Goal: Task Accomplishment & Management: Use online tool/utility

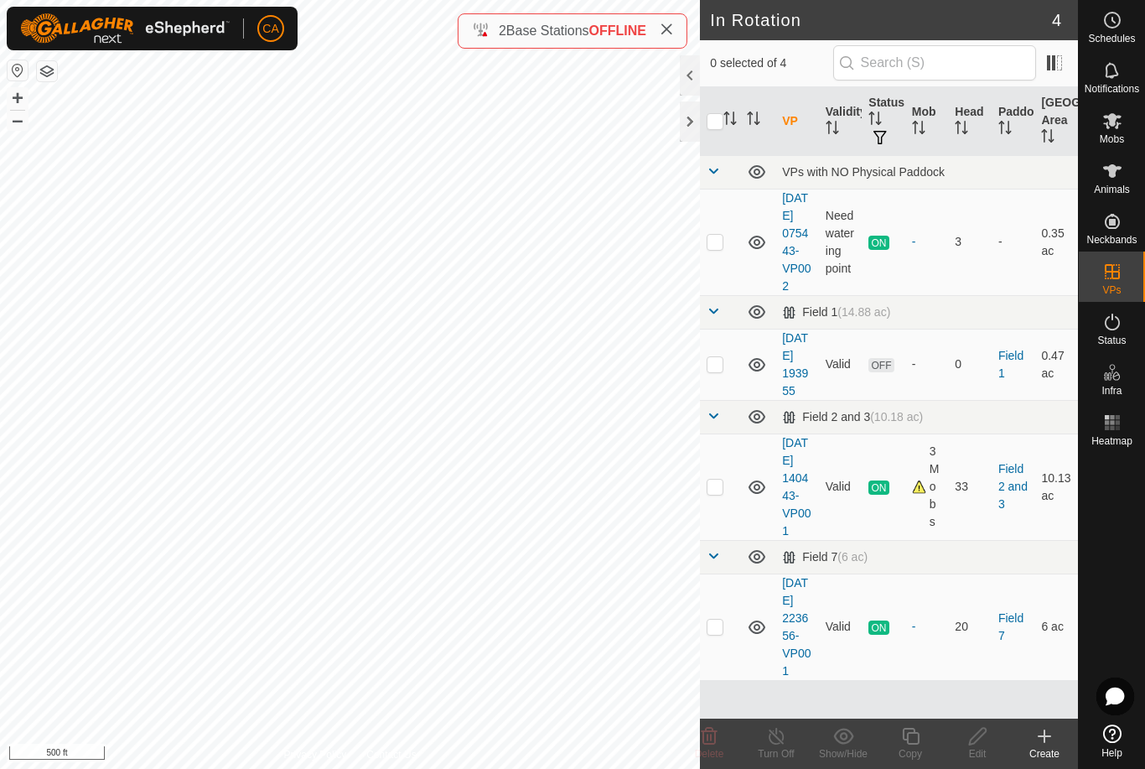
click at [1119, 168] on icon at bounding box center [1112, 170] width 18 height 13
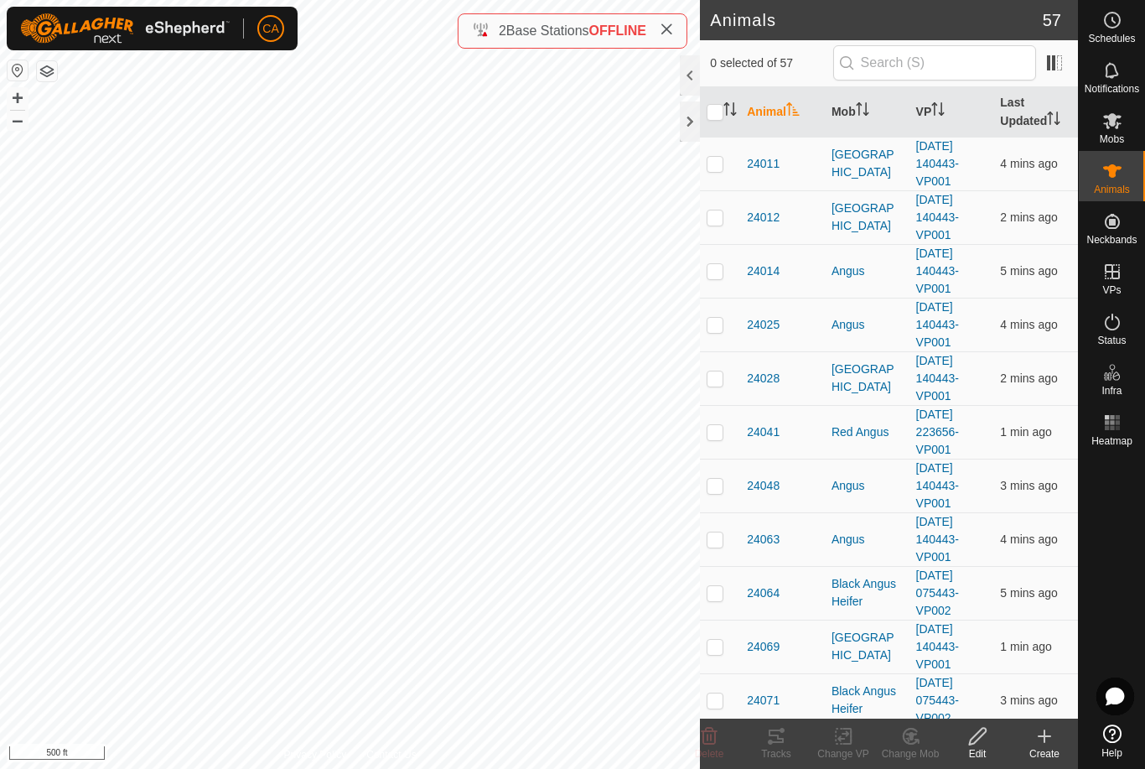
click at [853, 119] on th "Mob" at bounding box center [867, 112] width 85 height 50
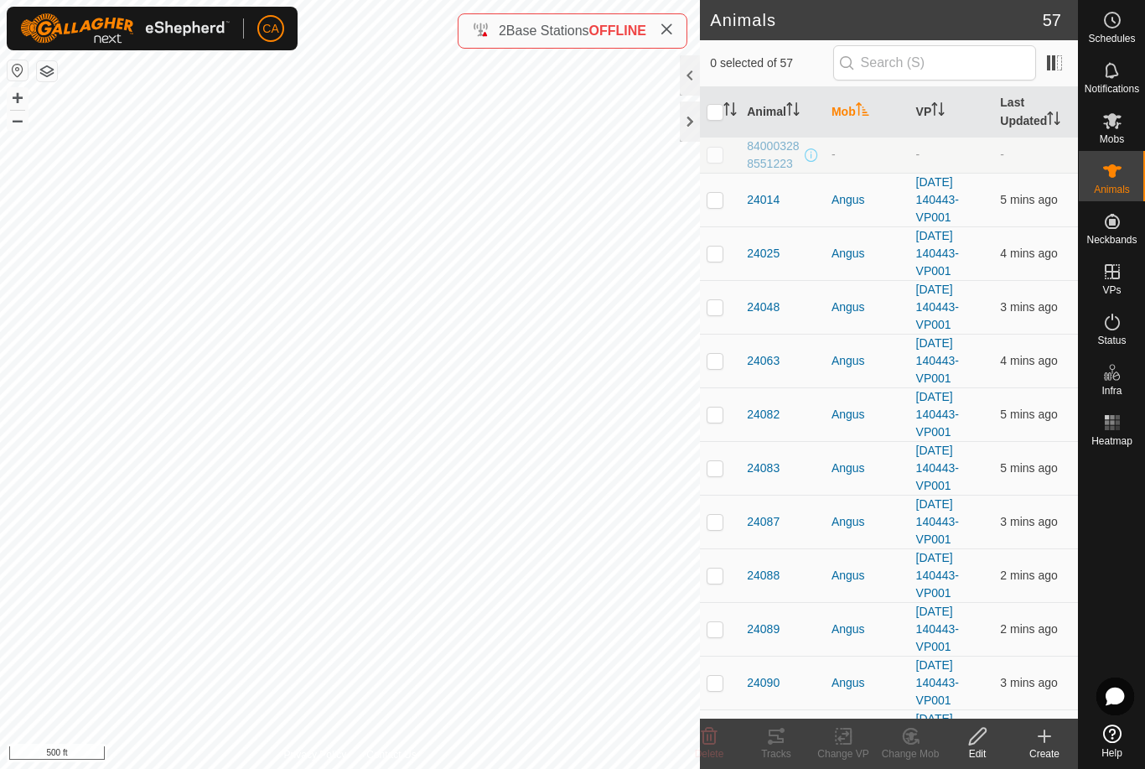
click at [858, 120] on th "Mob" at bounding box center [867, 112] width 85 height 50
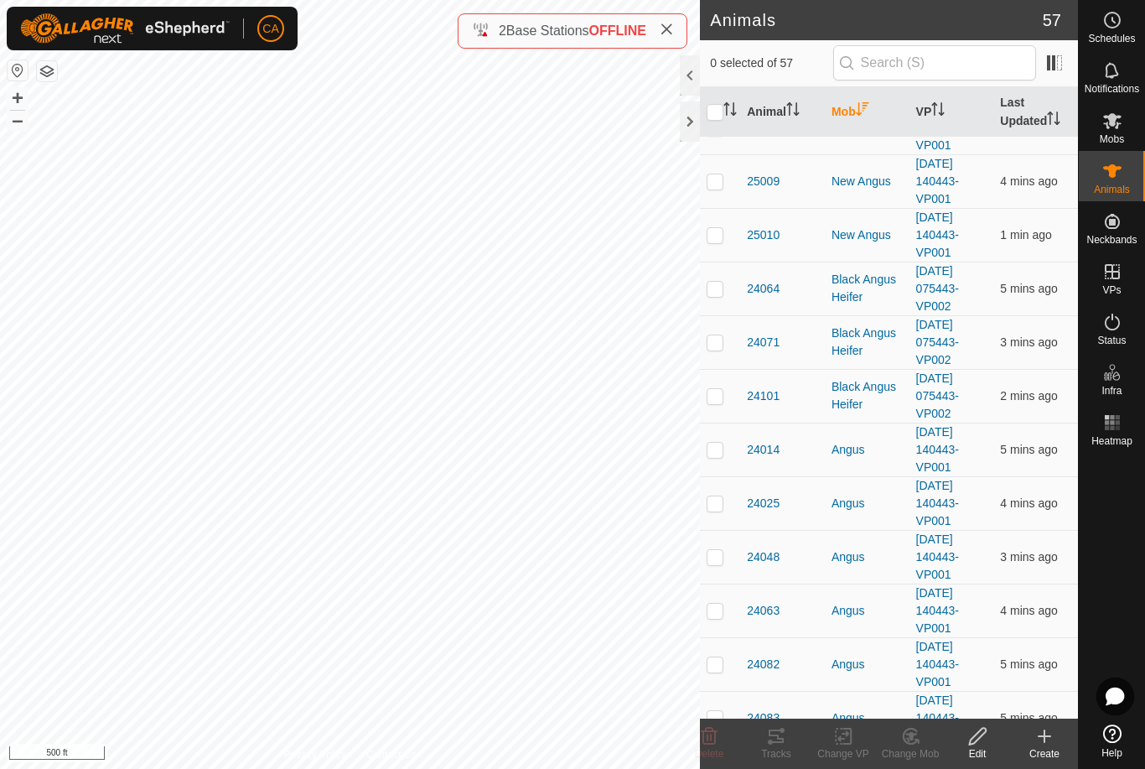
scroll to position [1906, 0]
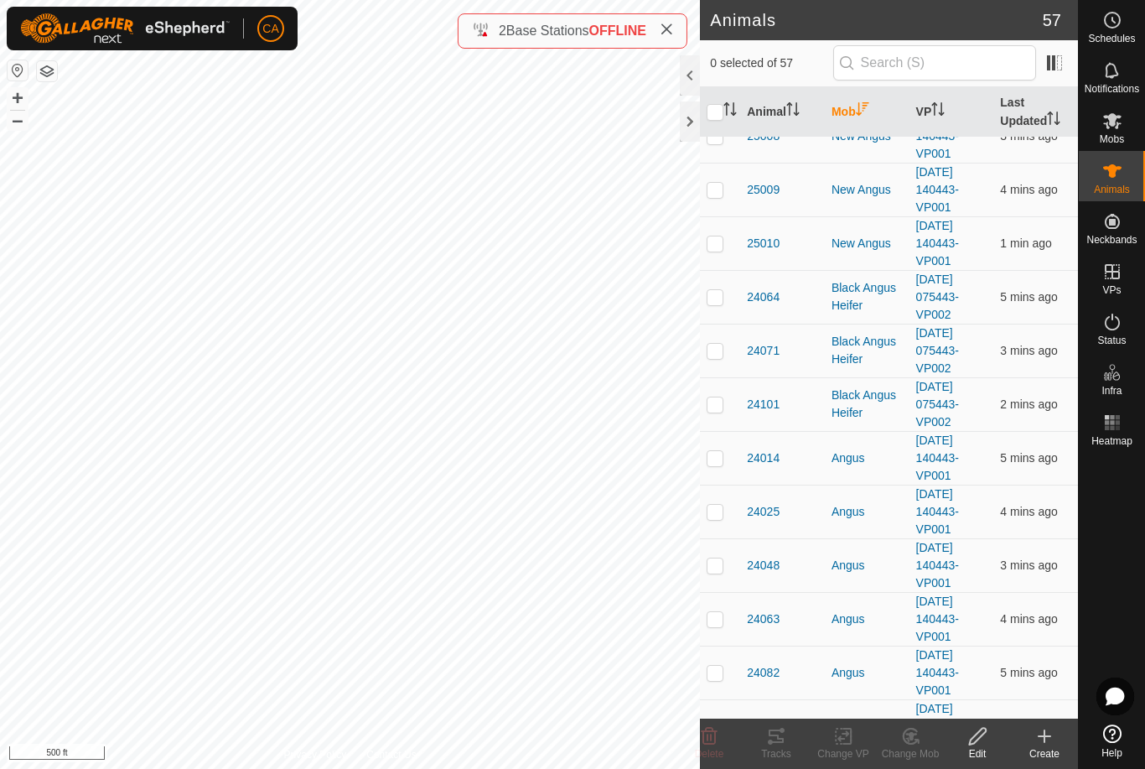
click at [716, 308] on td at bounding box center [720, 297] width 40 height 54
checkbox input "true"
click at [719, 350] on p-checkbox at bounding box center [715, 350] width 17 height 13
checkbox input "true"
click at [717, 402] on p-checkbox at bounding box center [715, 403] width 17 height 13
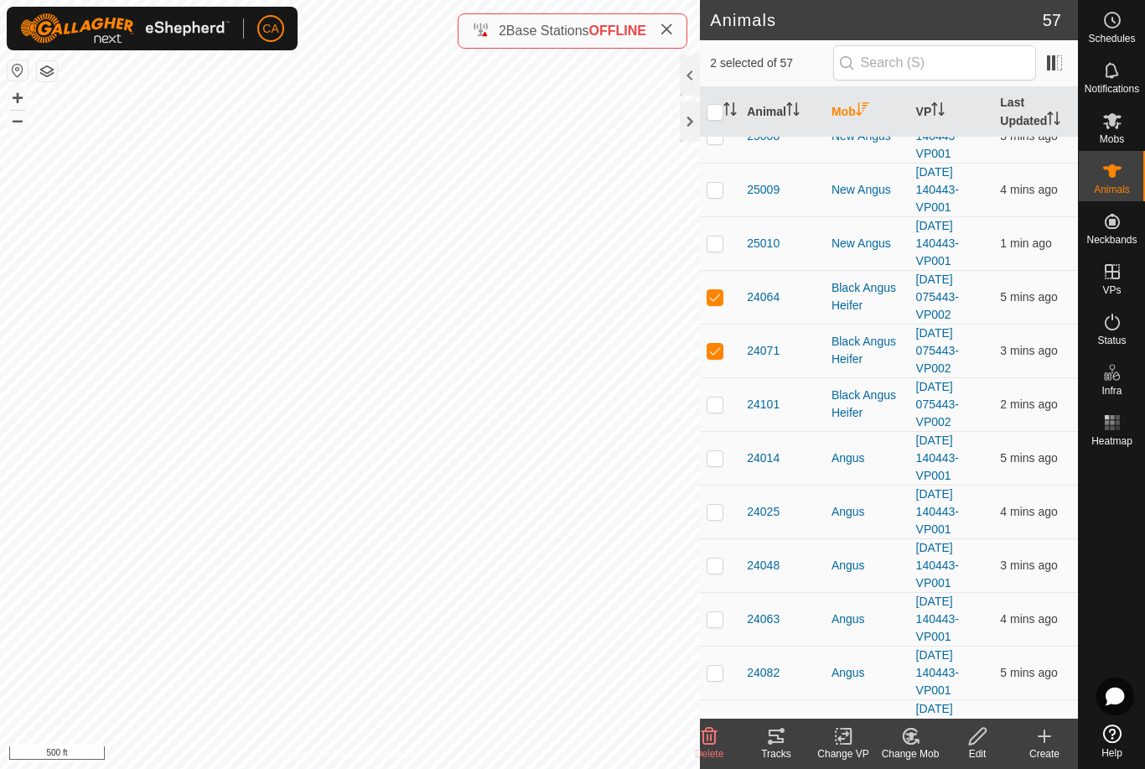
checkbox input "true"
click at [782, 746] on div "Tracks" at bounding box center [776, 753] width 67 height 15
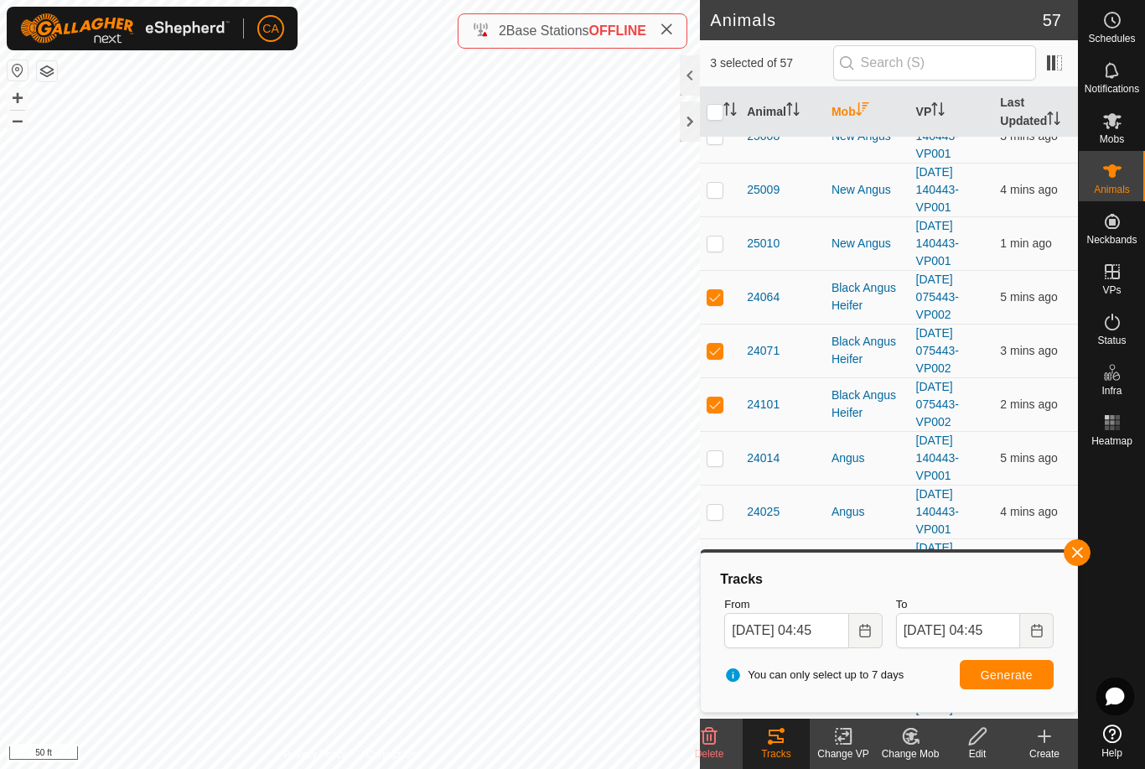
click at [719, 108] on input "checkbox" at bounding box center [715, 112] width 17 height 17
checkbox input "true"
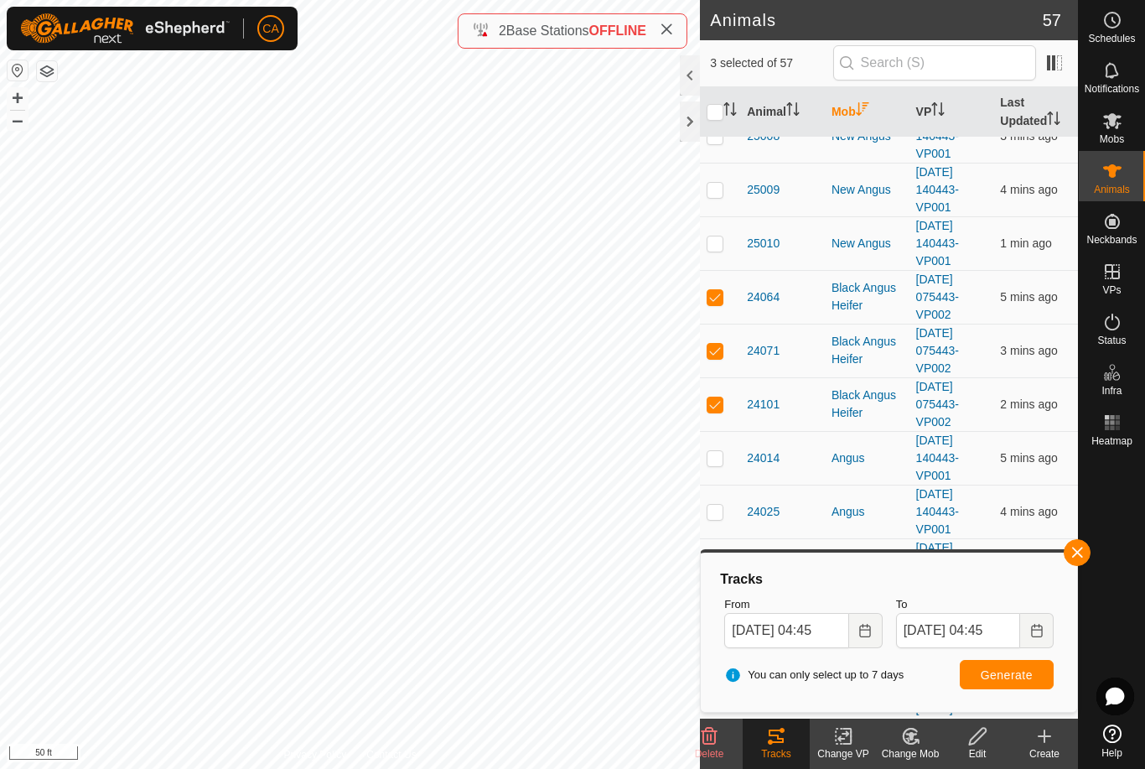
checkbox input "true"
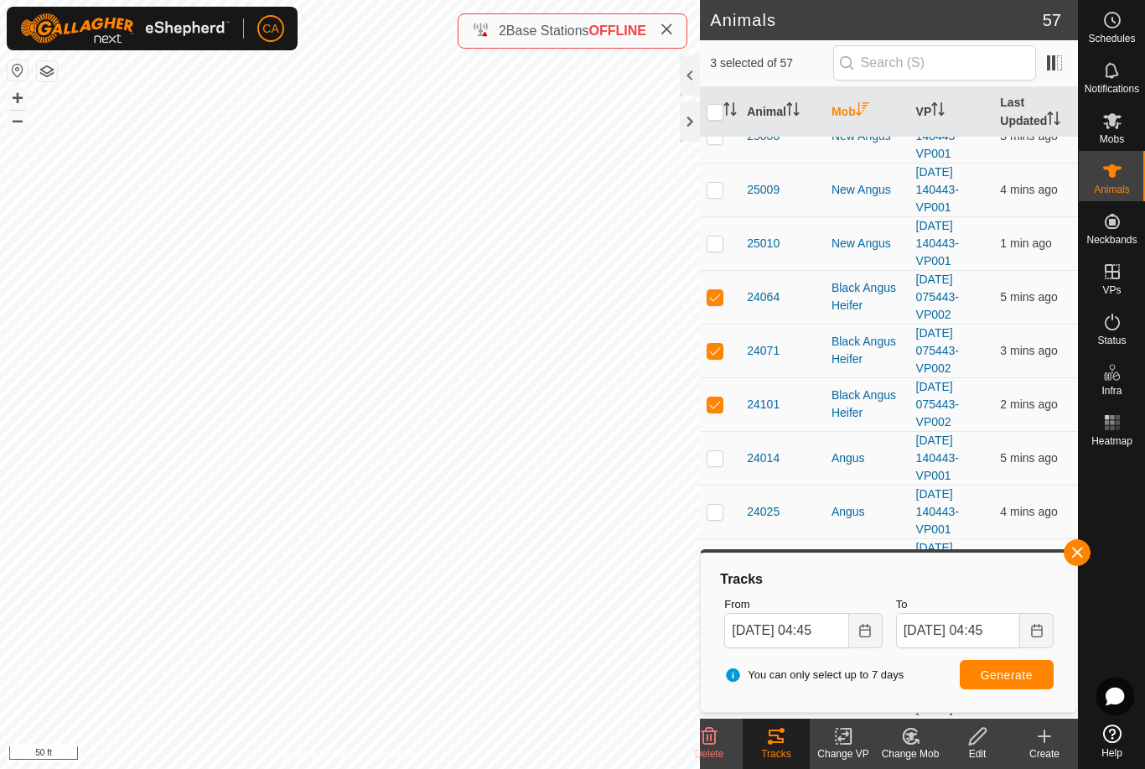
checkbox input "true"
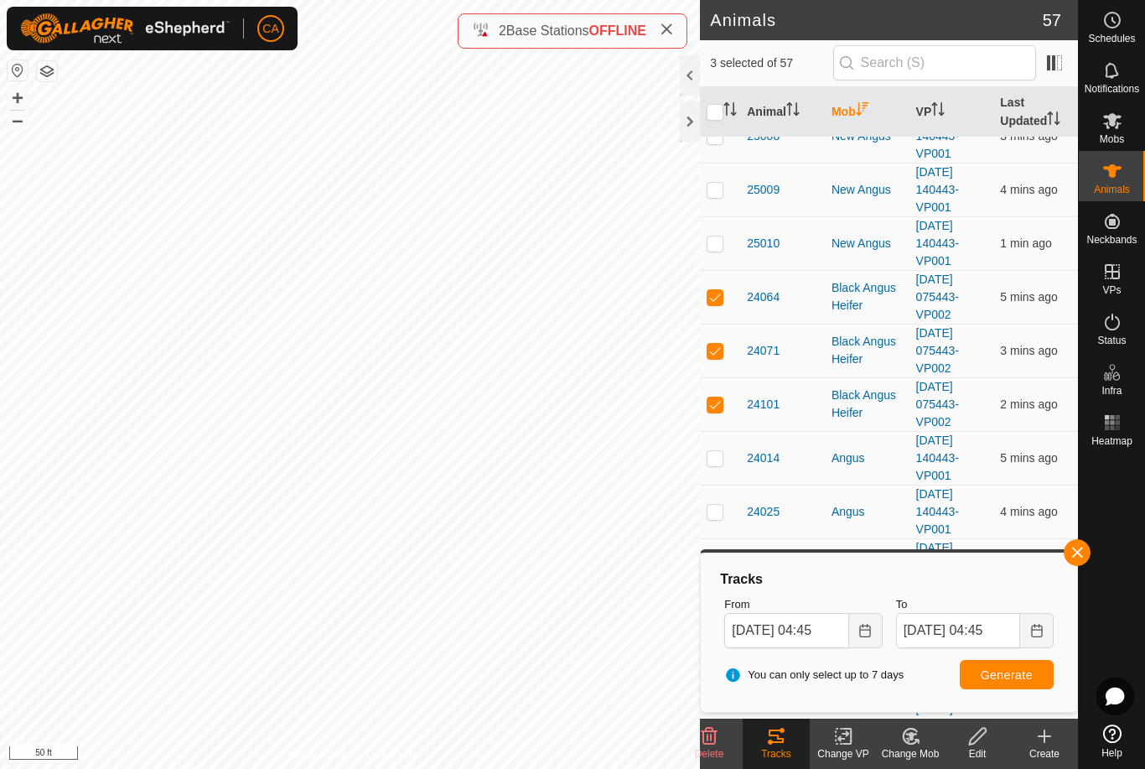
checkbox input "true"
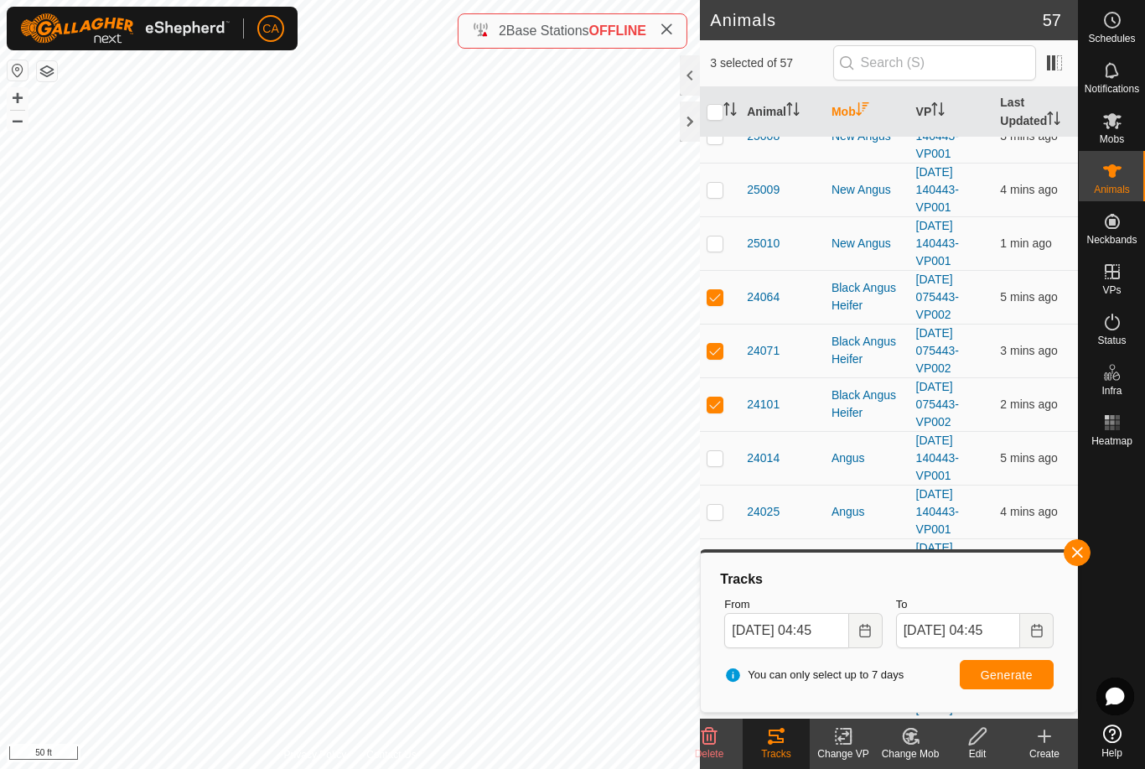
checkbox input "true"
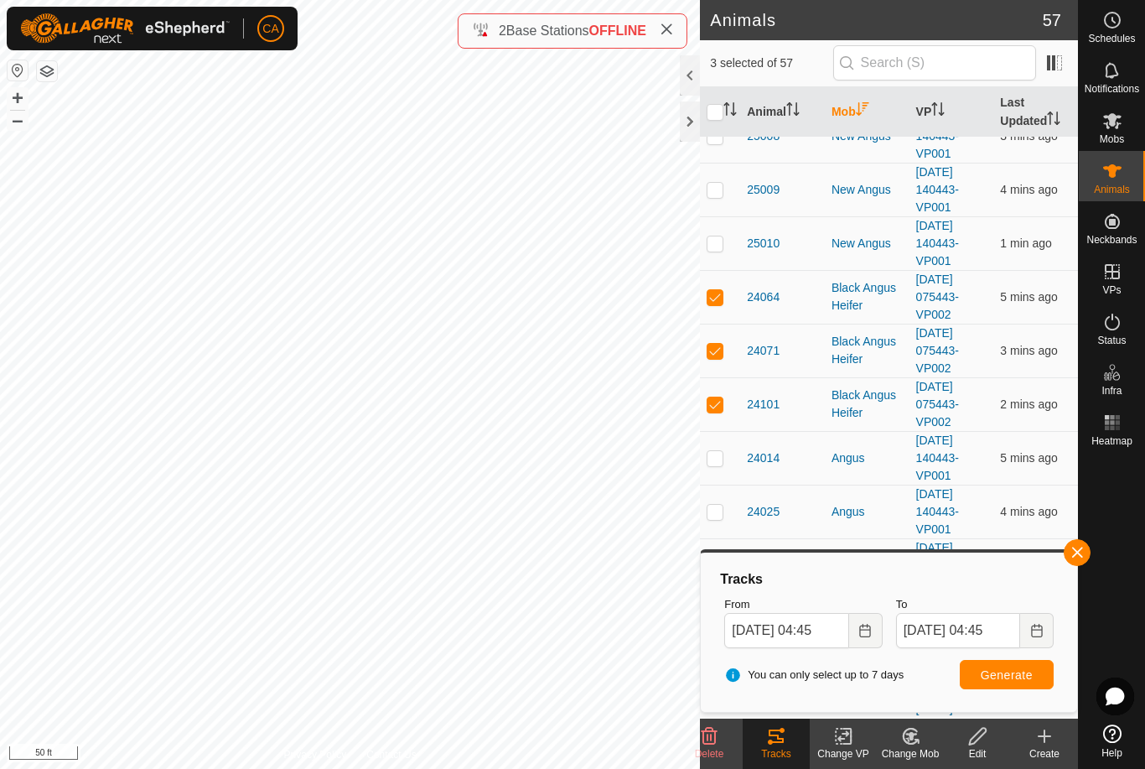
checkbox input "true"
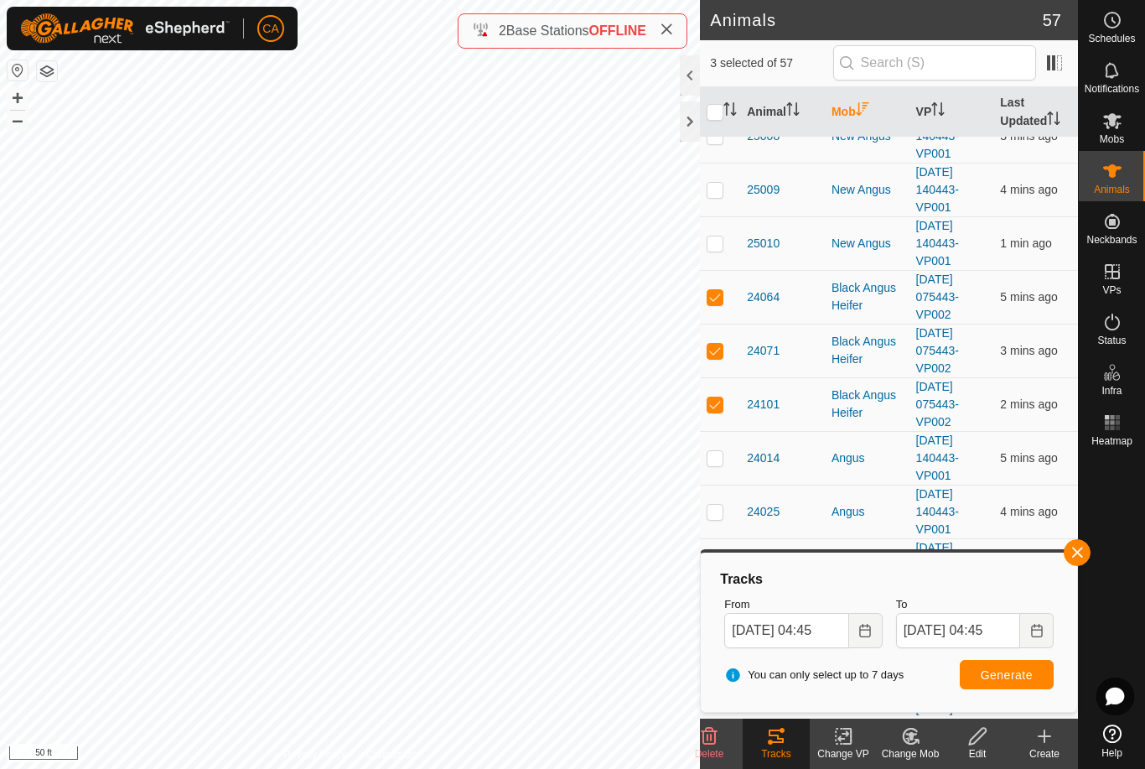
checkbox input "true"
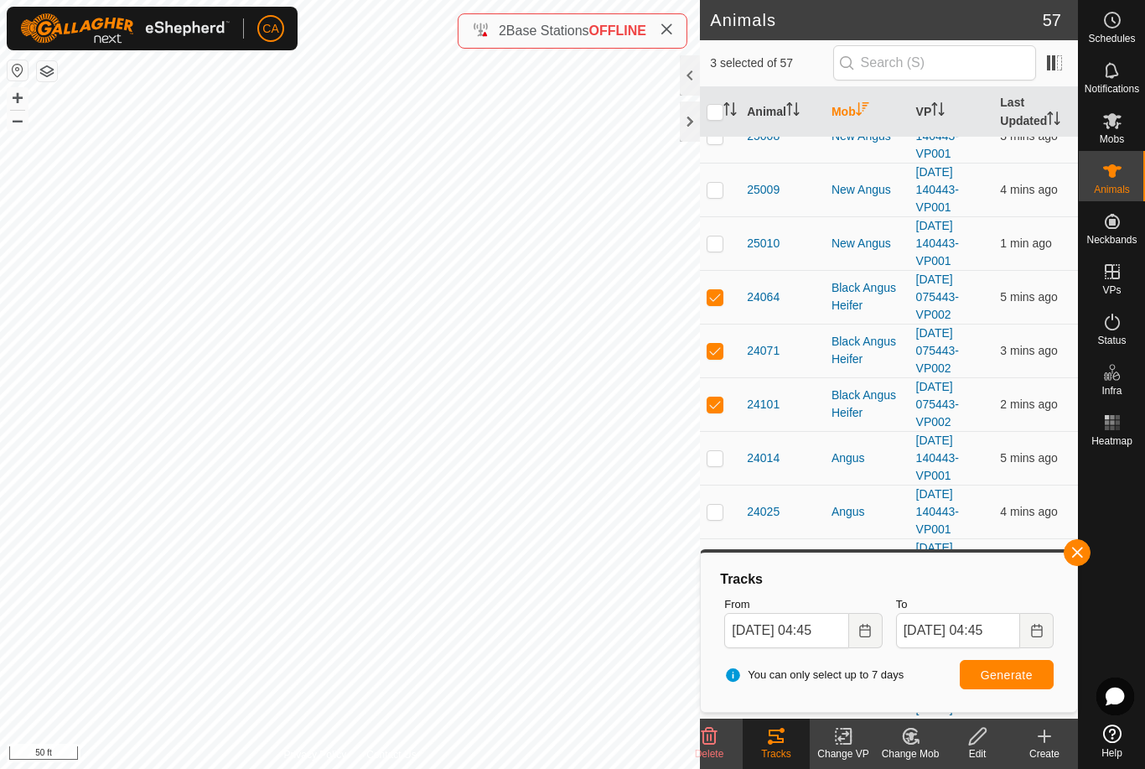
checkbox input "true"
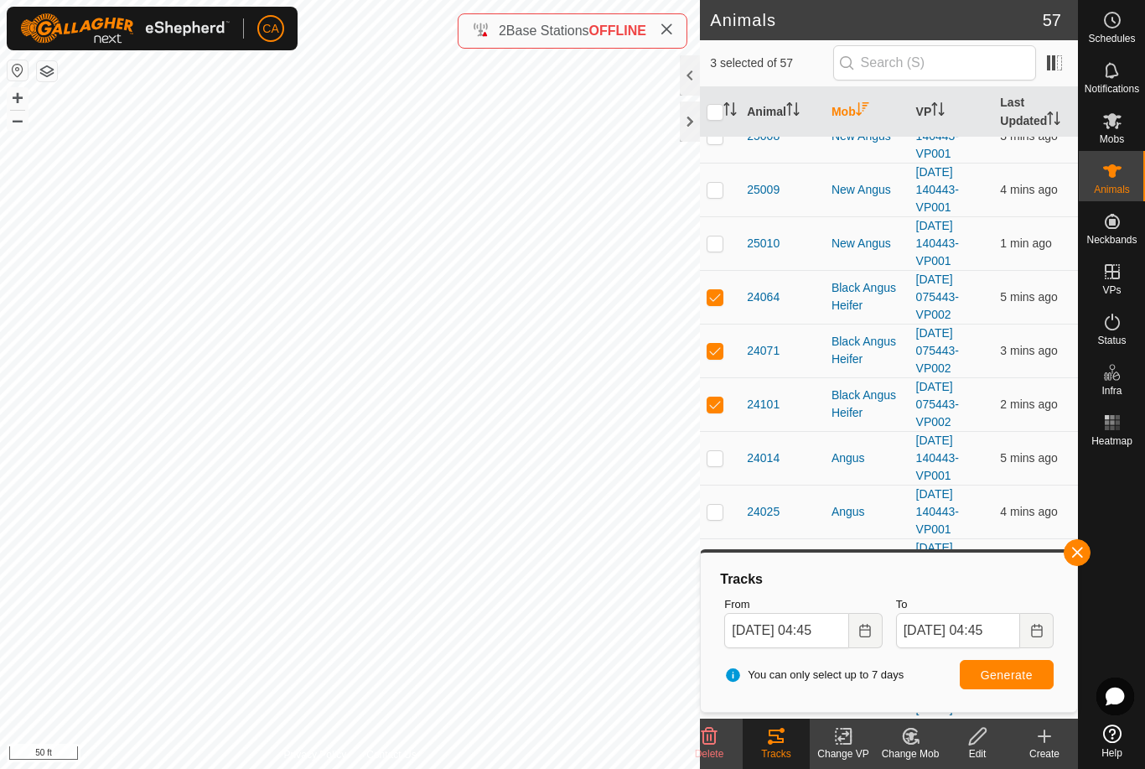
checkbox input "true"
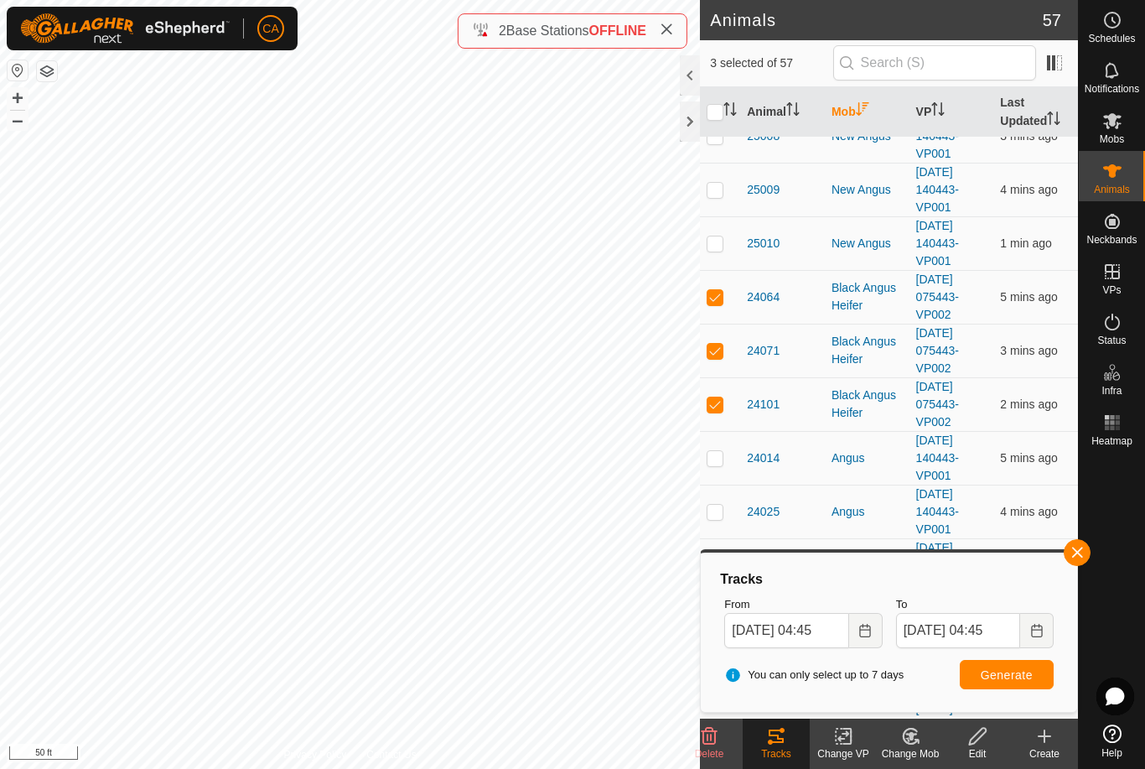
checkbox input "true"
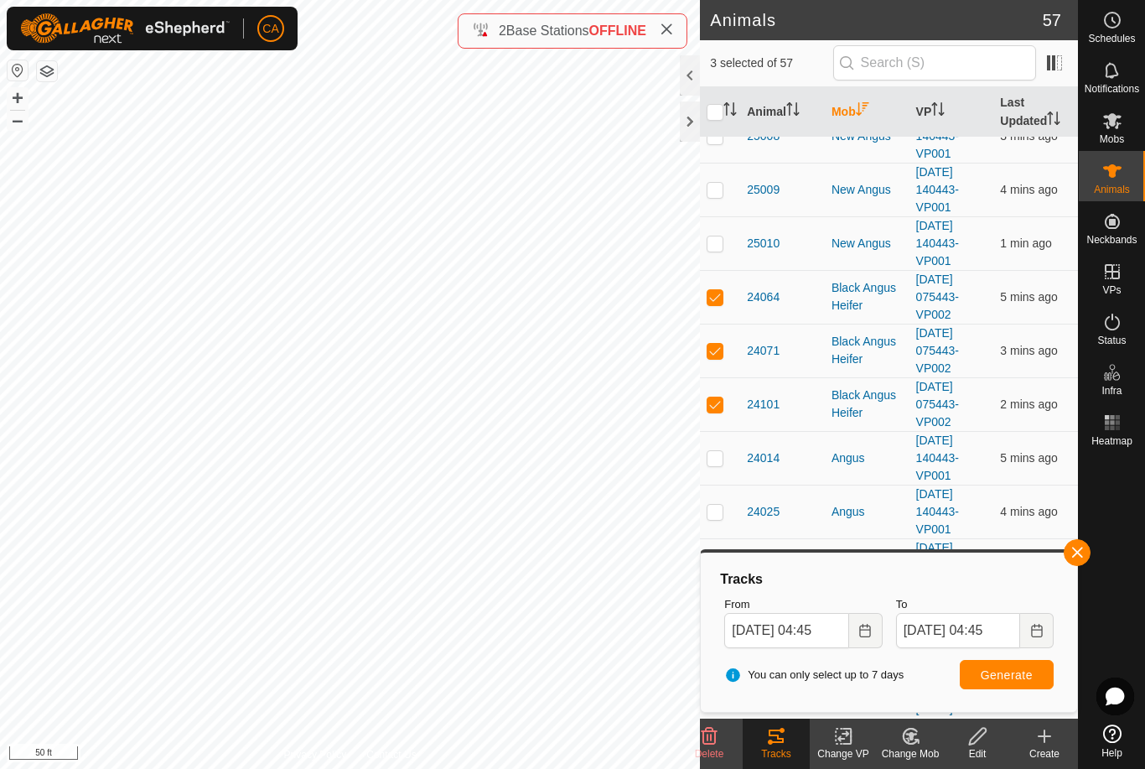
checkbox input "true"
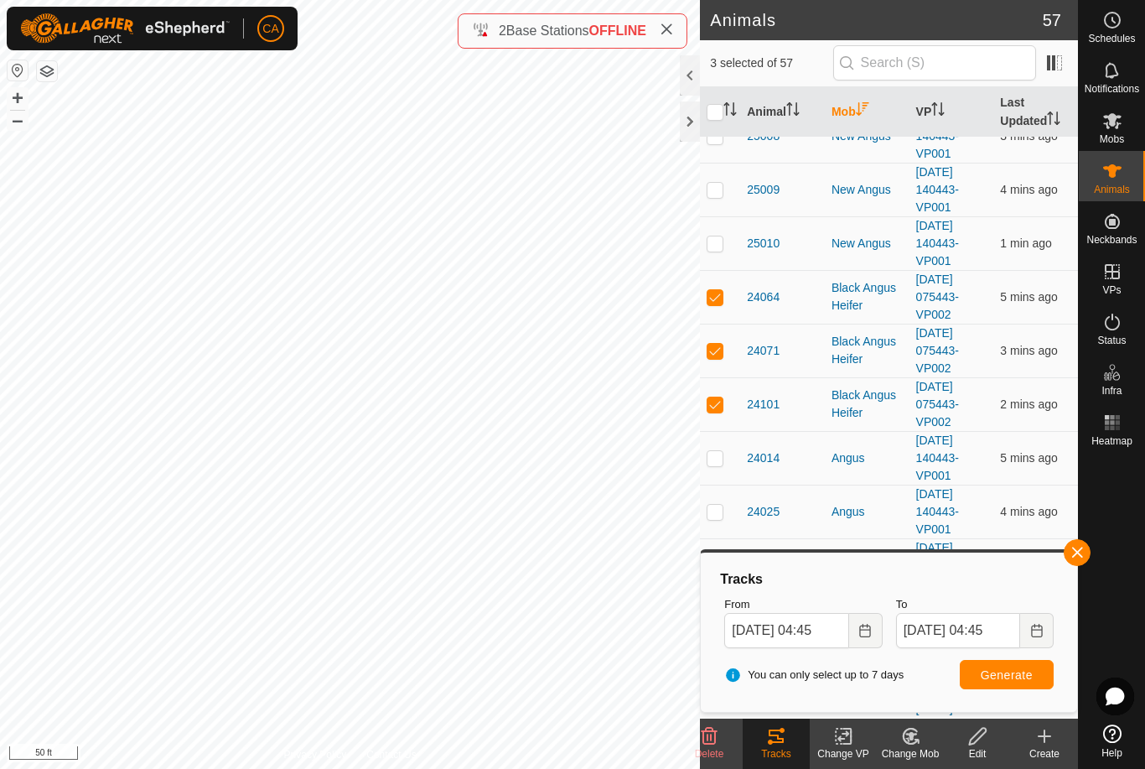
checkbox input "true"
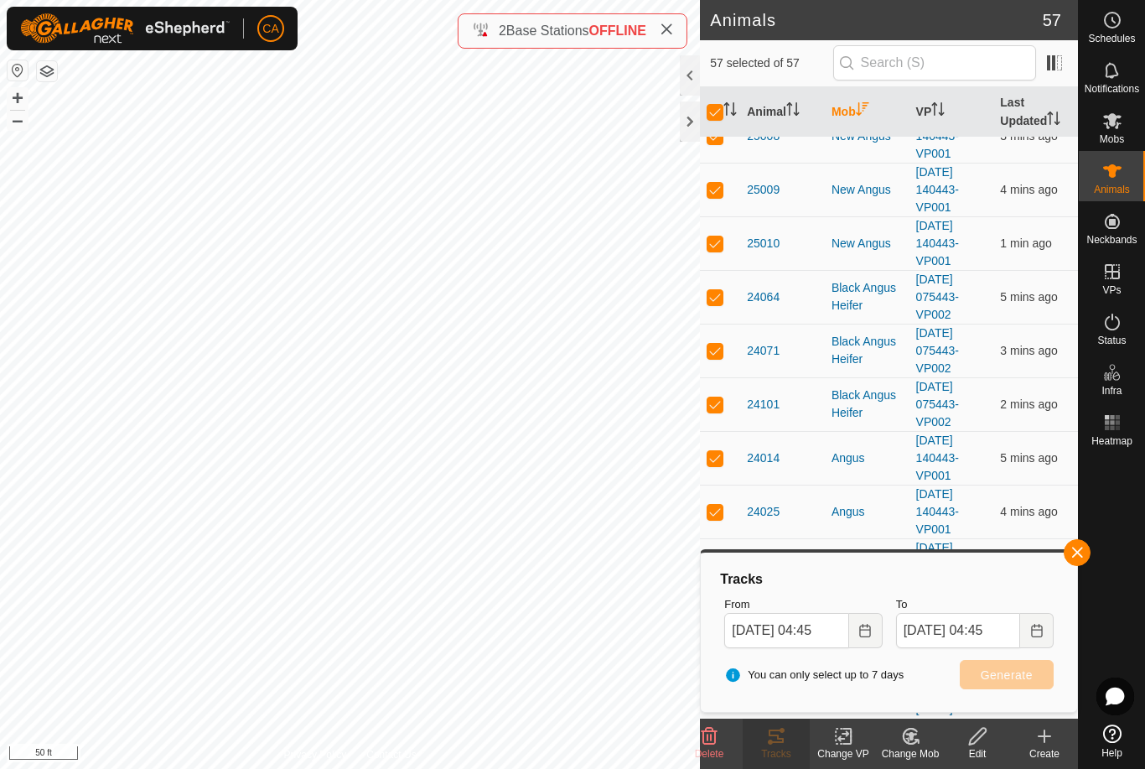
click at [714, 115] on input "checkbox" at bounding box center [715, 112] width 17 height 17
checkbox input "false"
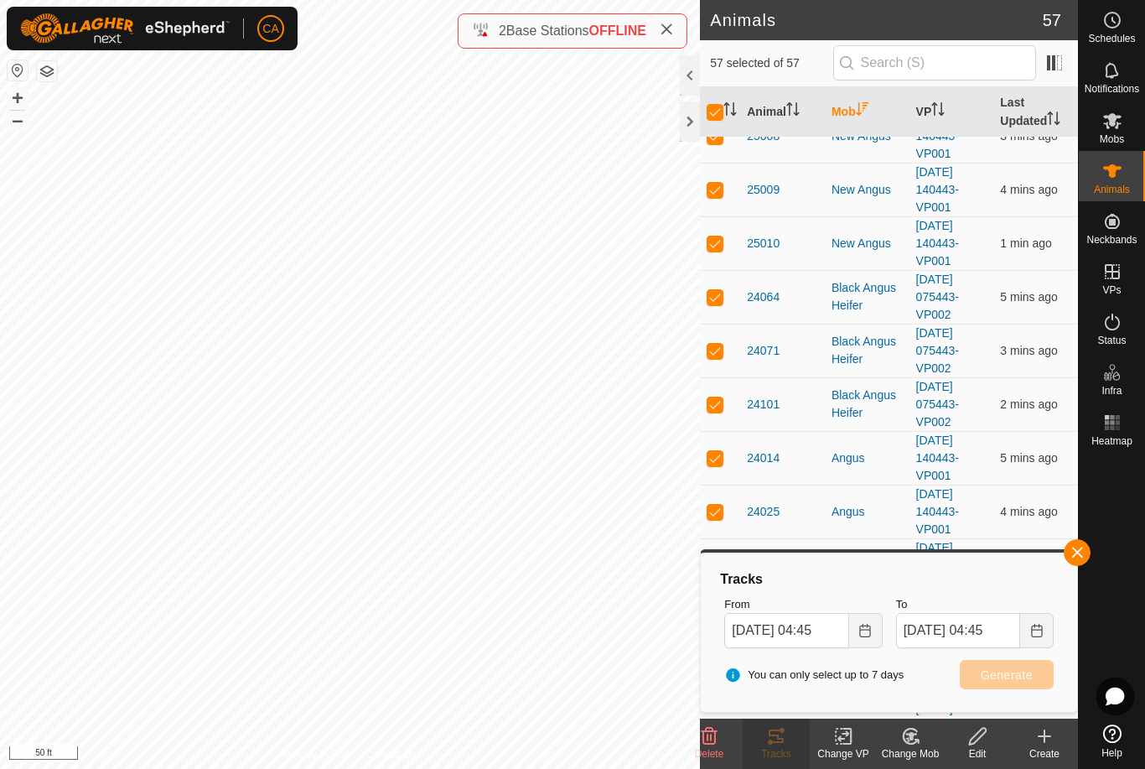
checkbox input "false"
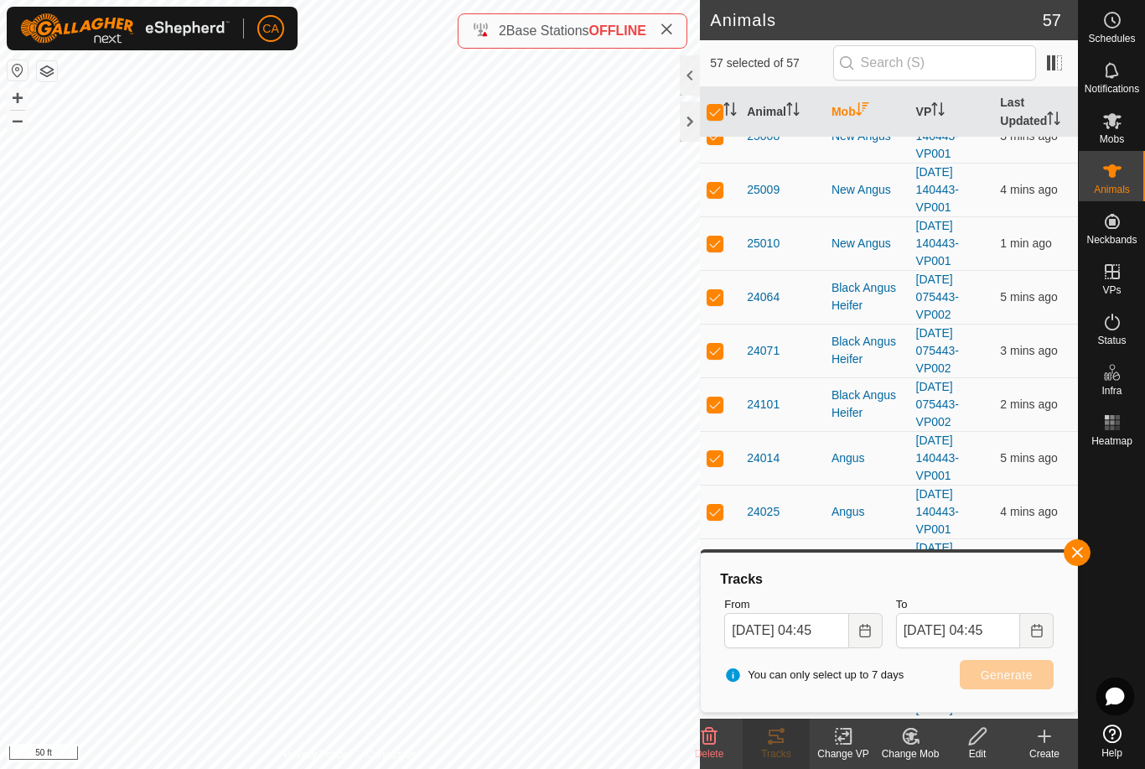
checkbox input "false"
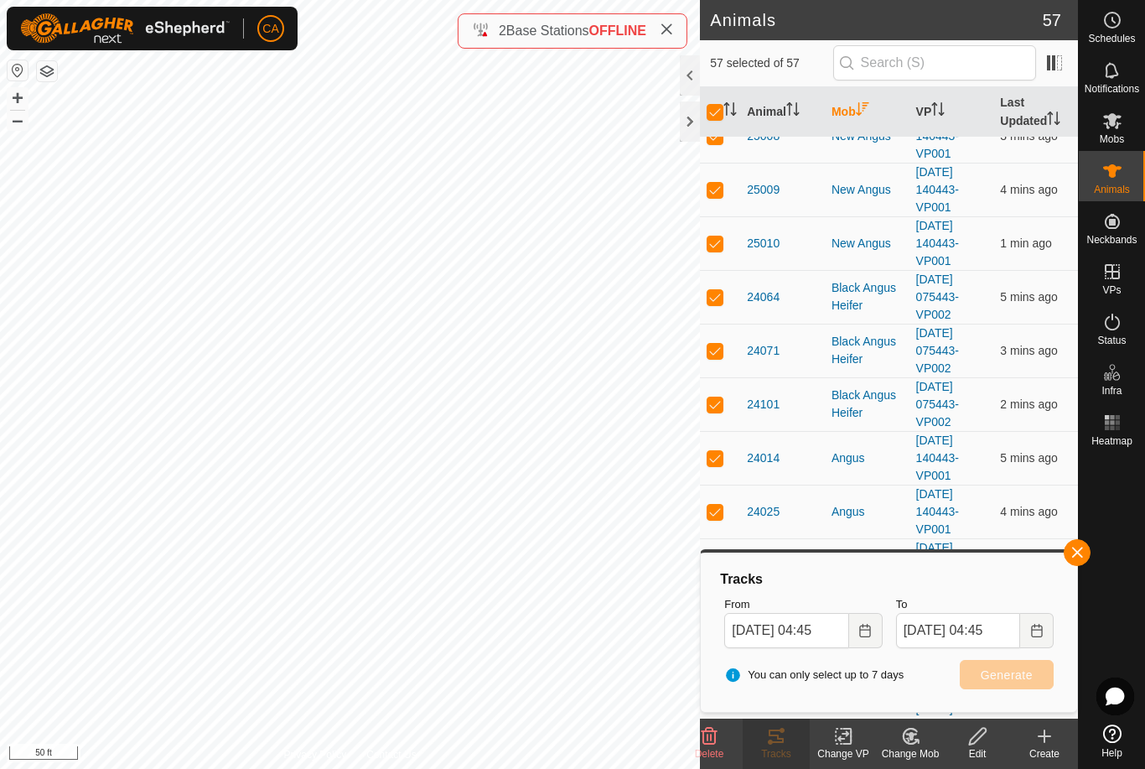
checkbox input "false"
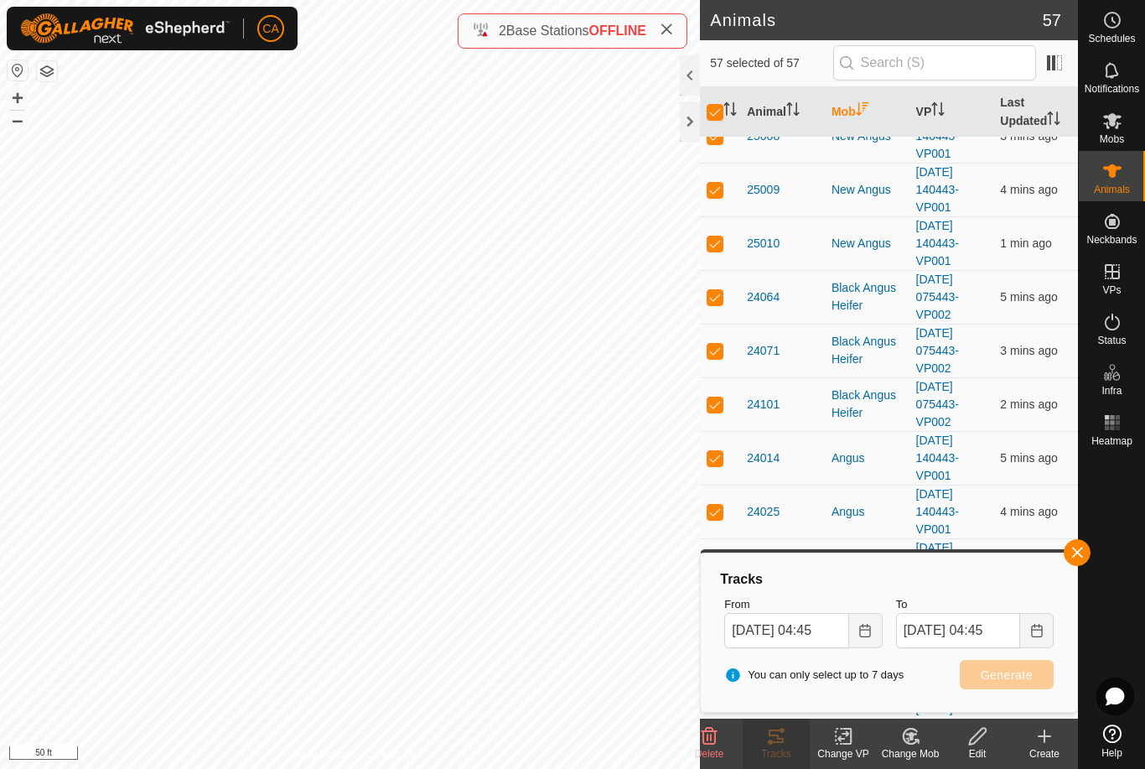
checkbox input "false"
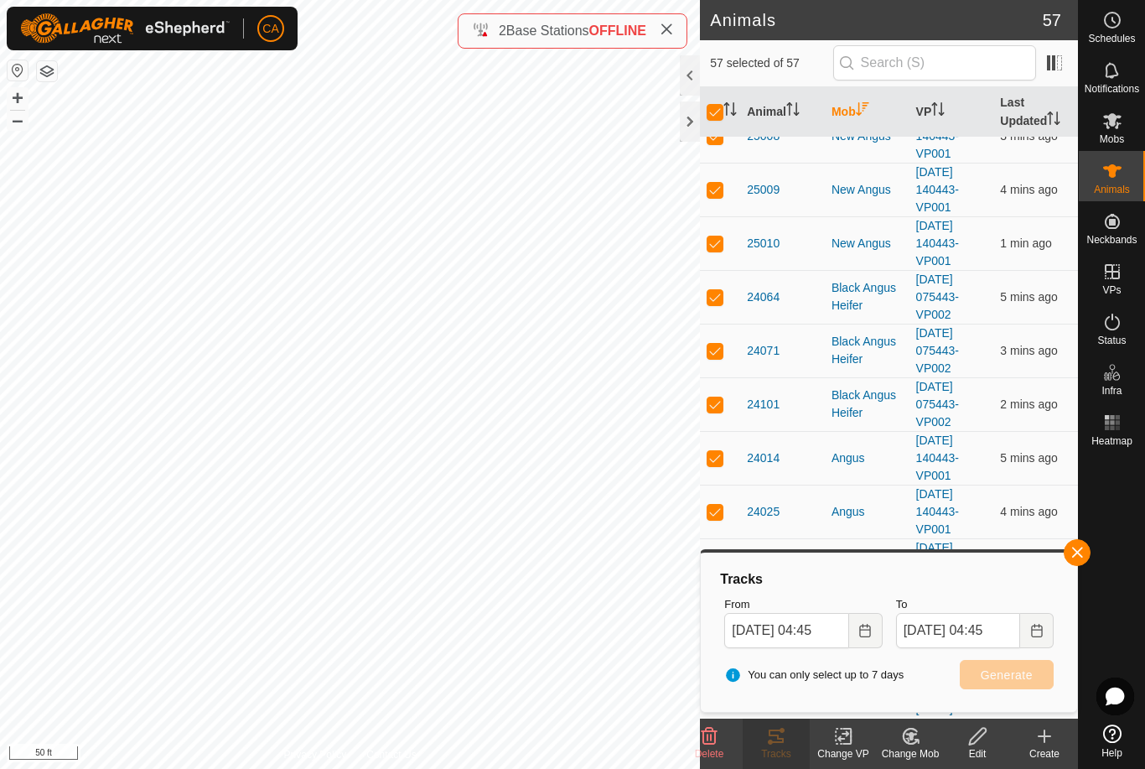
checkbox input "false"
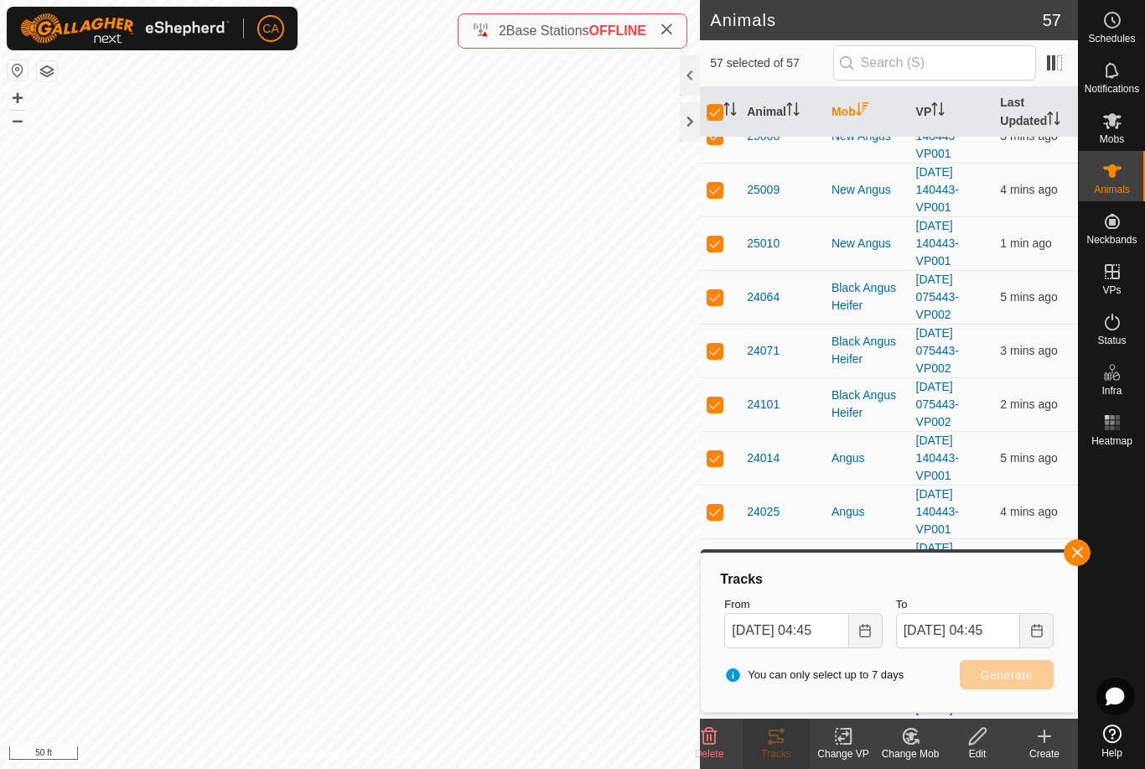
checkbox input "false"
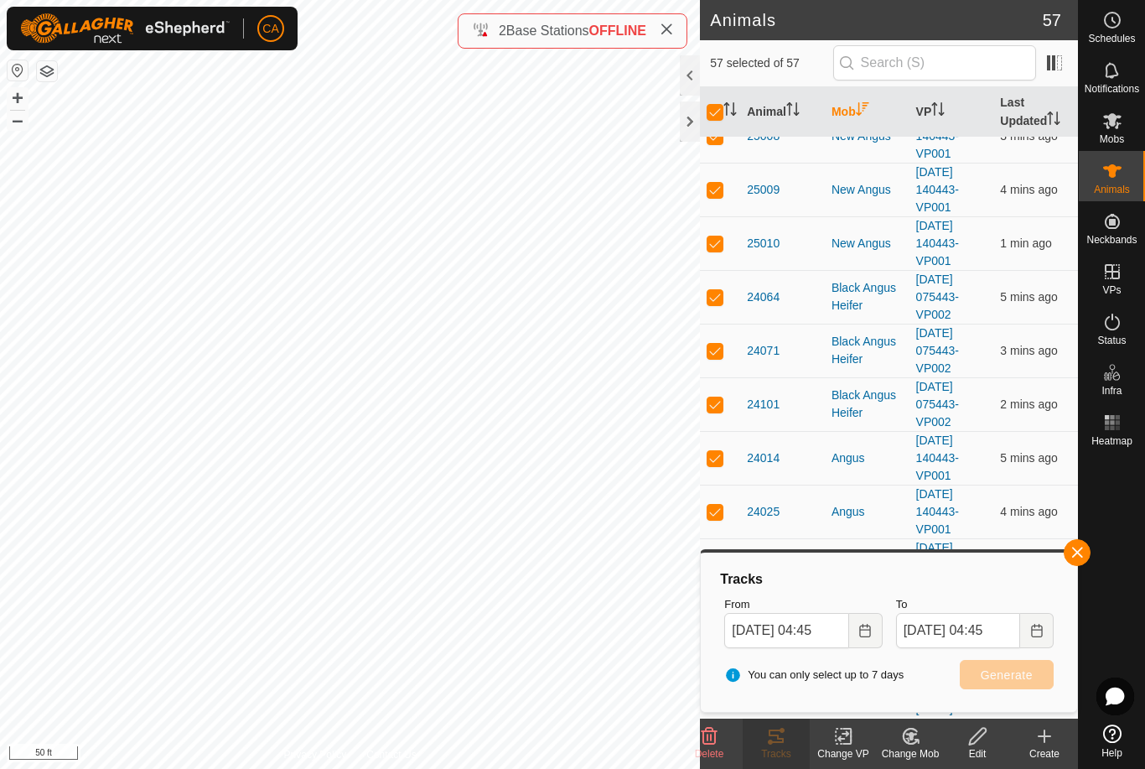
checkbox input "false"
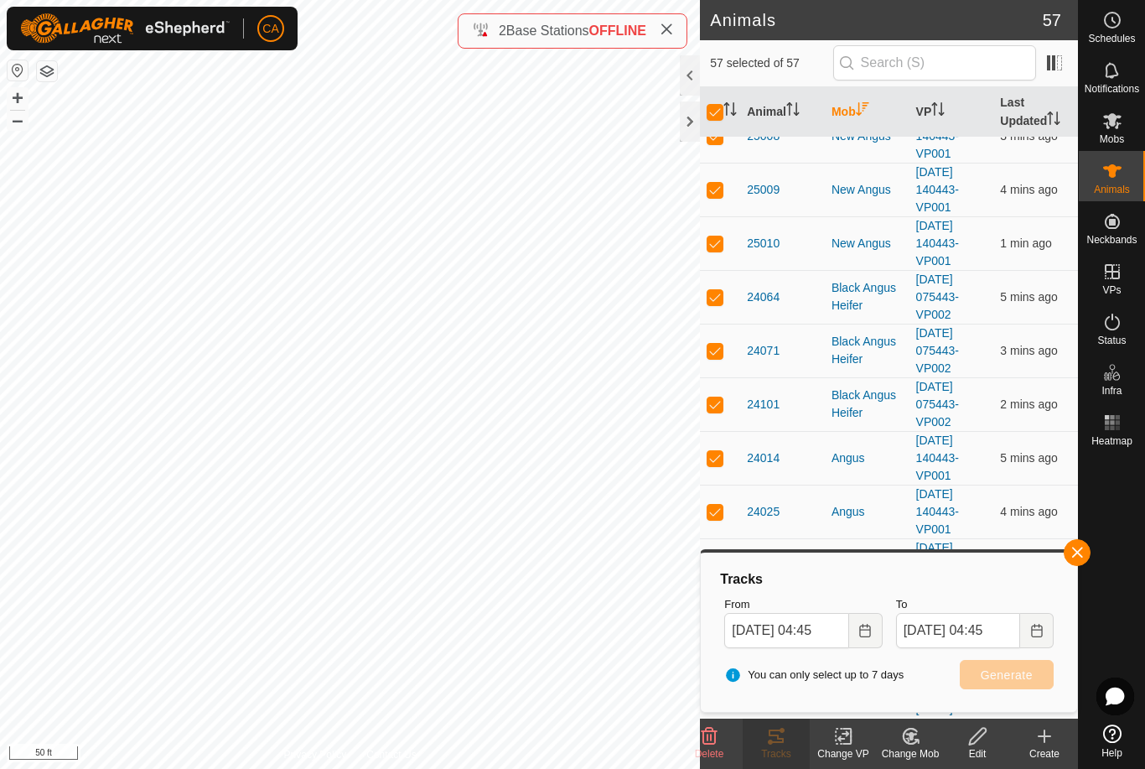
checkbox input "false"
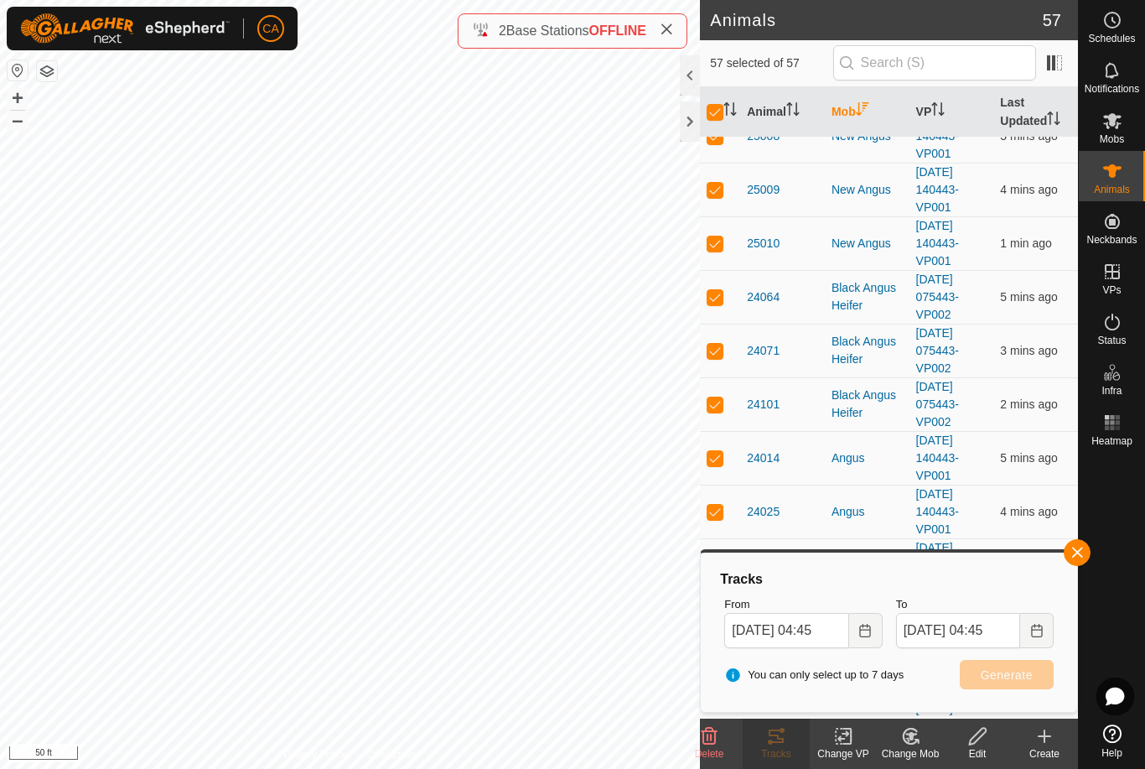
checkbox input "false"
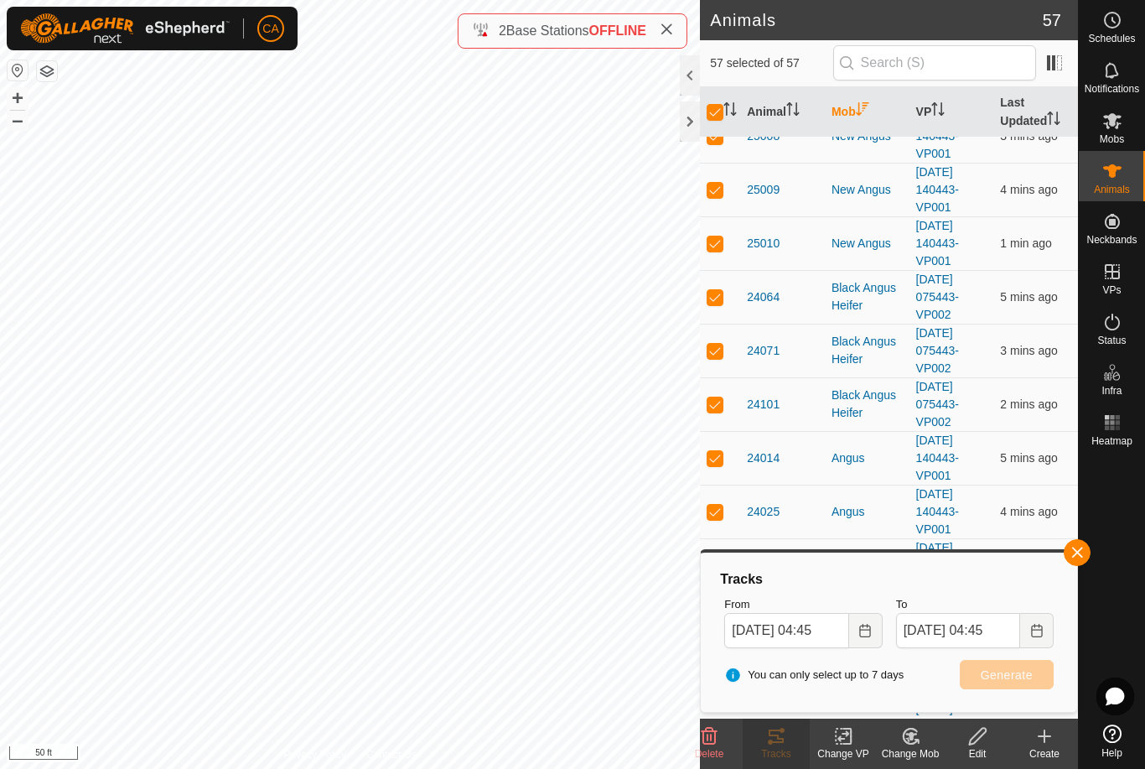
checkbox input "false"
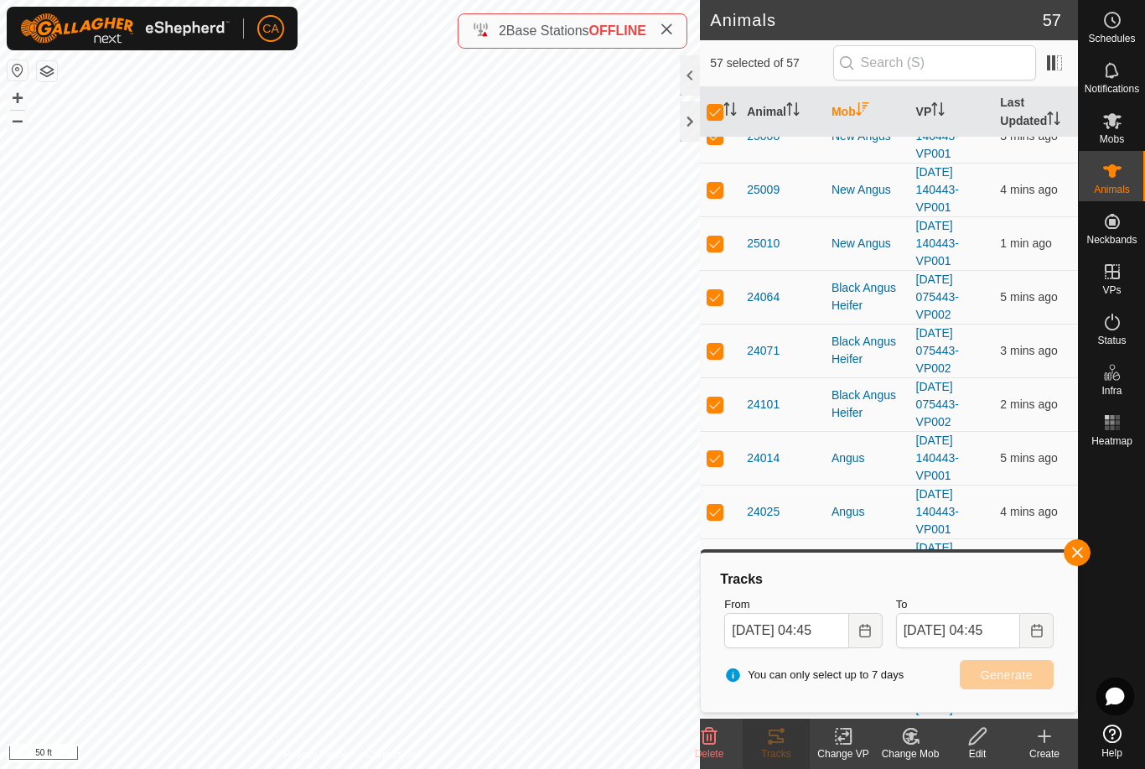
checkbox input "false"
click at [868, 115] on icon "Activate to sort" at bounding box center [862, 108] width 13 height 13
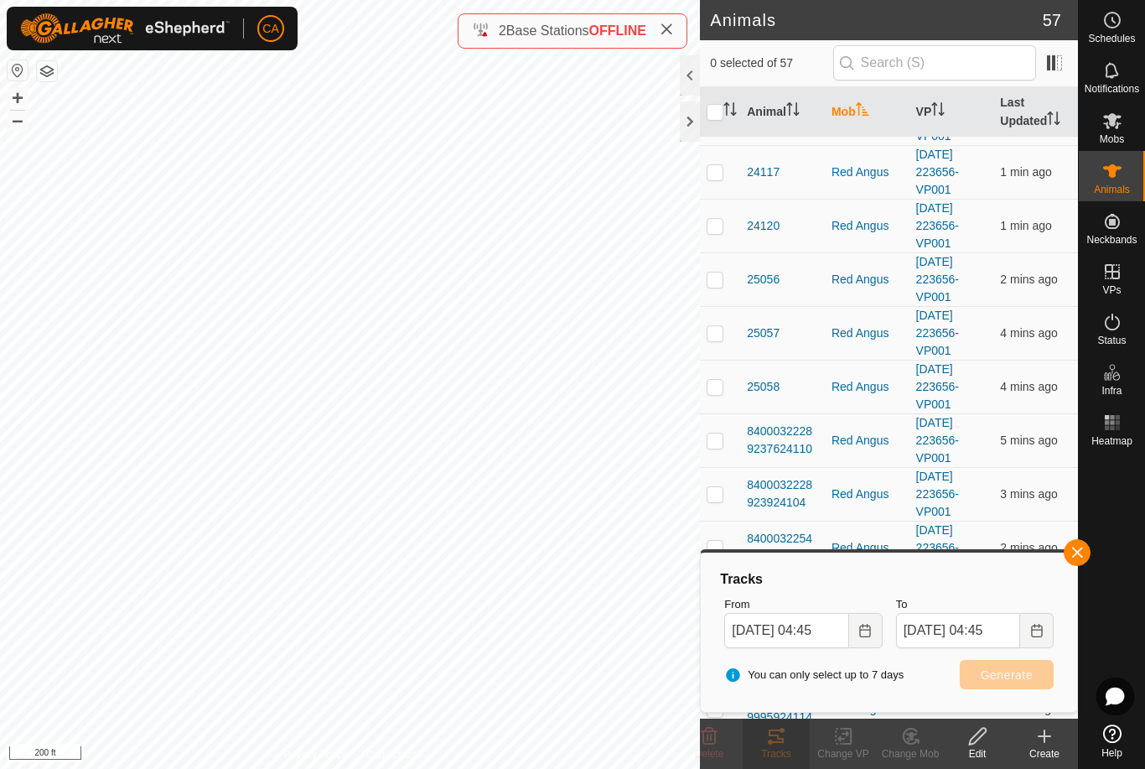
scroll to position [0, 0]
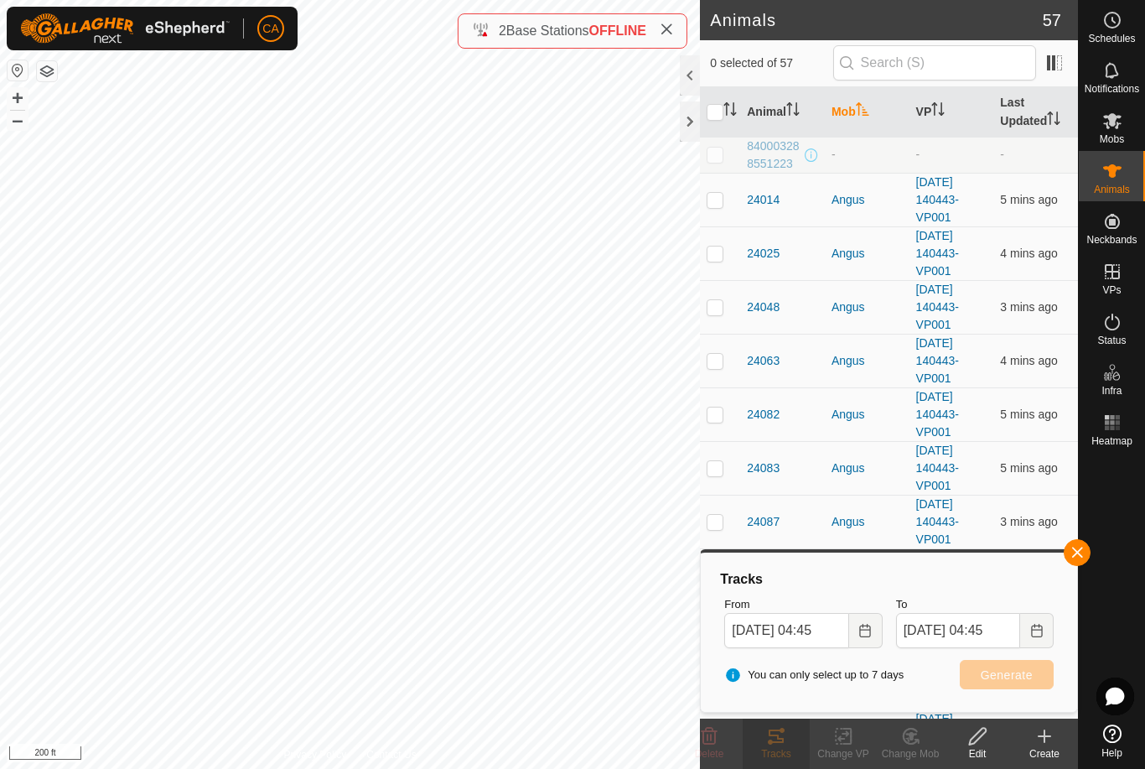
click at [714, 199] on p-checkbox at bounding box center [715, 199] width 17 height 13
checkbox input "true"
click at [716, 252] on p-checkbox at bounding box center [715, 252] width 17 height 13
checkbox input "true"
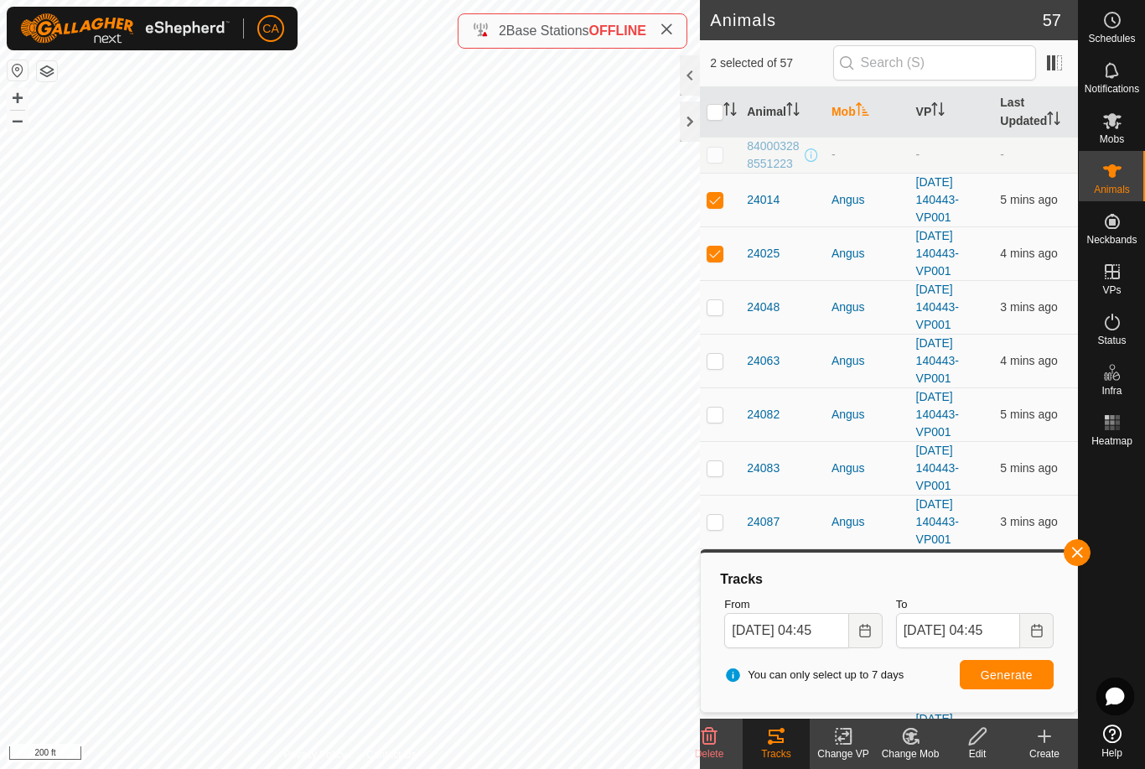
click at [717, 313] on p-checkbox at bounding box center [715, 306] width 17 height 13
checkbox input "true"
click at [728, 367] on td at bounding box center [720, 361] width 40 height 54
checkbox input "true"
click at [719, 414] on p-checkbox at bounding box center [715, 413] width 17 height 13
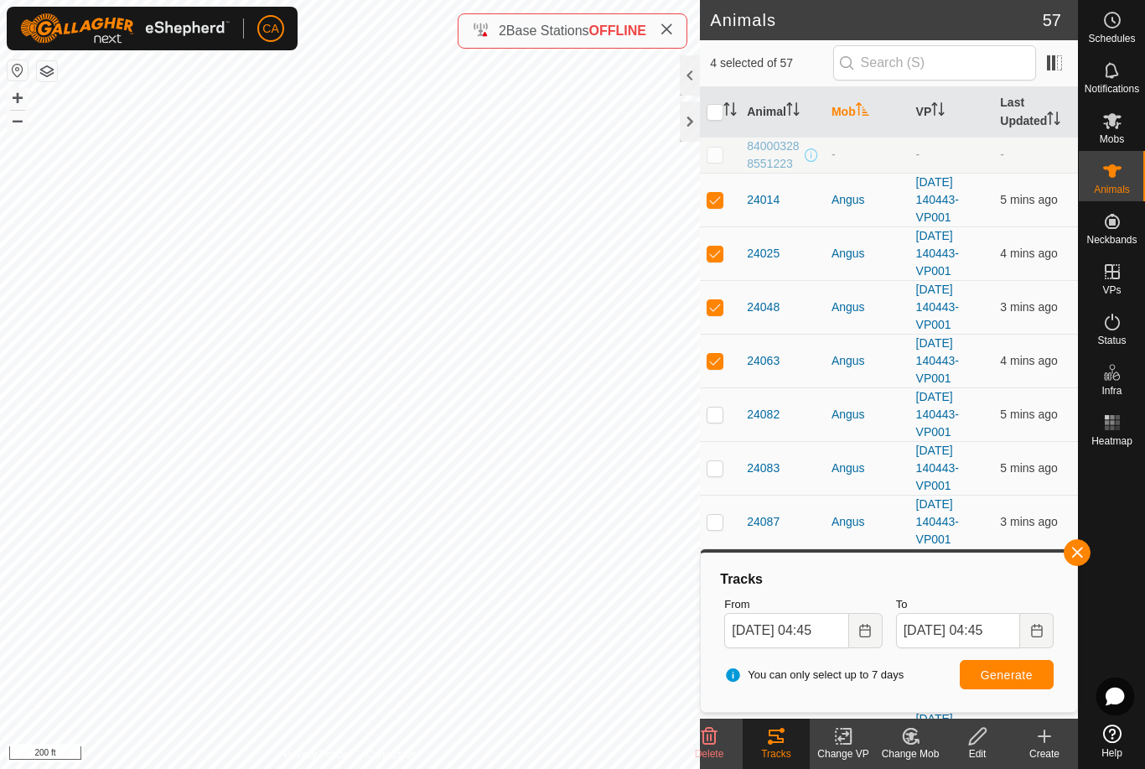
checkbox input "true"
click at [719, 481] on td at bounding box center [720, 468] width 40 height 54
checkbox input "true"
click at [720, 532] on td at bounding box center [720, 522] width 40 height 54
checkbox input "true"
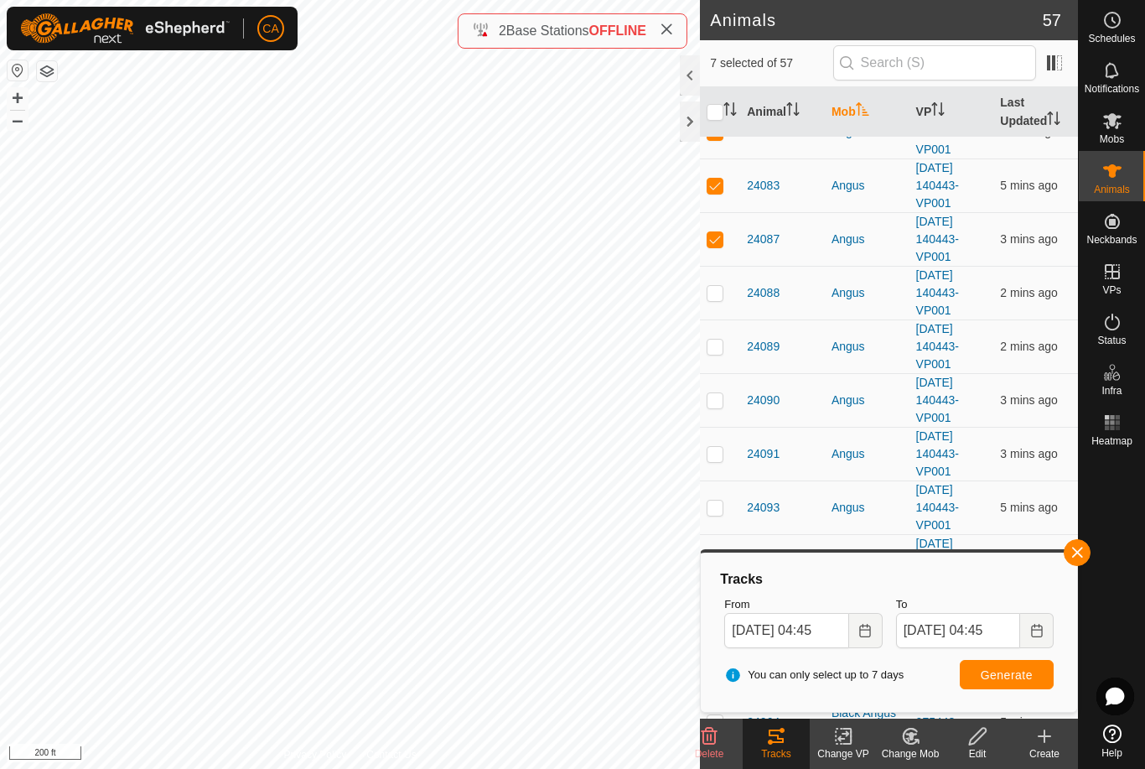
scroll to position [284, 0]
click at [719, 292] on p-checkbox at bounding box center [715, 290] width 17 height 13
checkbox input "true"
click at [720, 352] on td at bounding box center [720, 345] width 40 height 54
checkbox input "true"
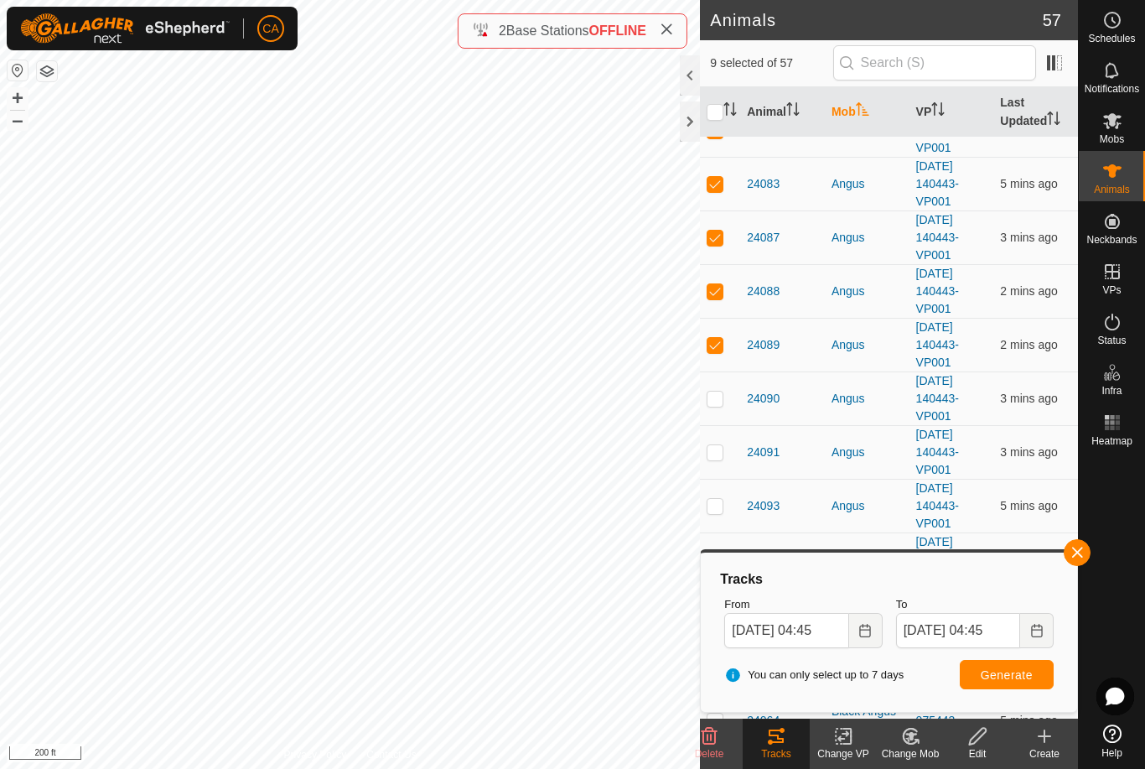
click at [719, 402] on p-checkbox at bounding box center [715, 398] width 17 height 13
checkbox input "true"
click at [1006, 685] on button "Generate" at bounding box center [1007, 674] width 94 height 29
click at [710, 115] on input "checkbox" at bounding box center [715, 112] width 17 height 17
checkbox input "true"
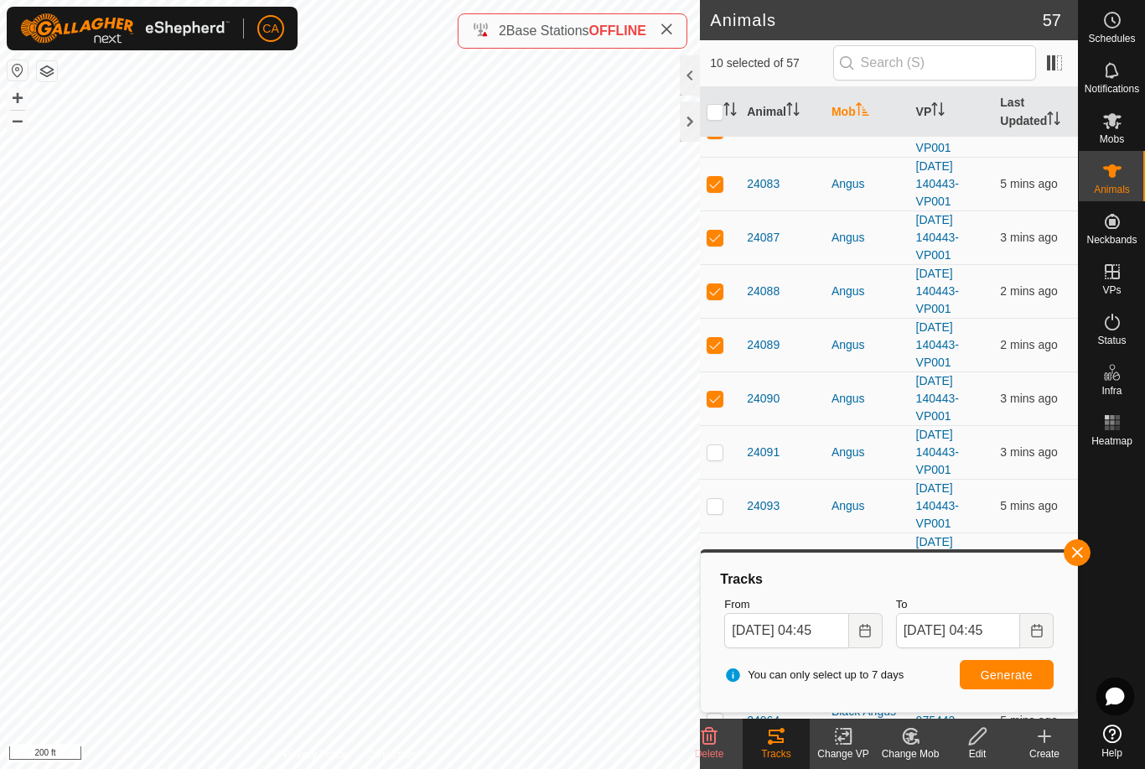
checkbox input "true"
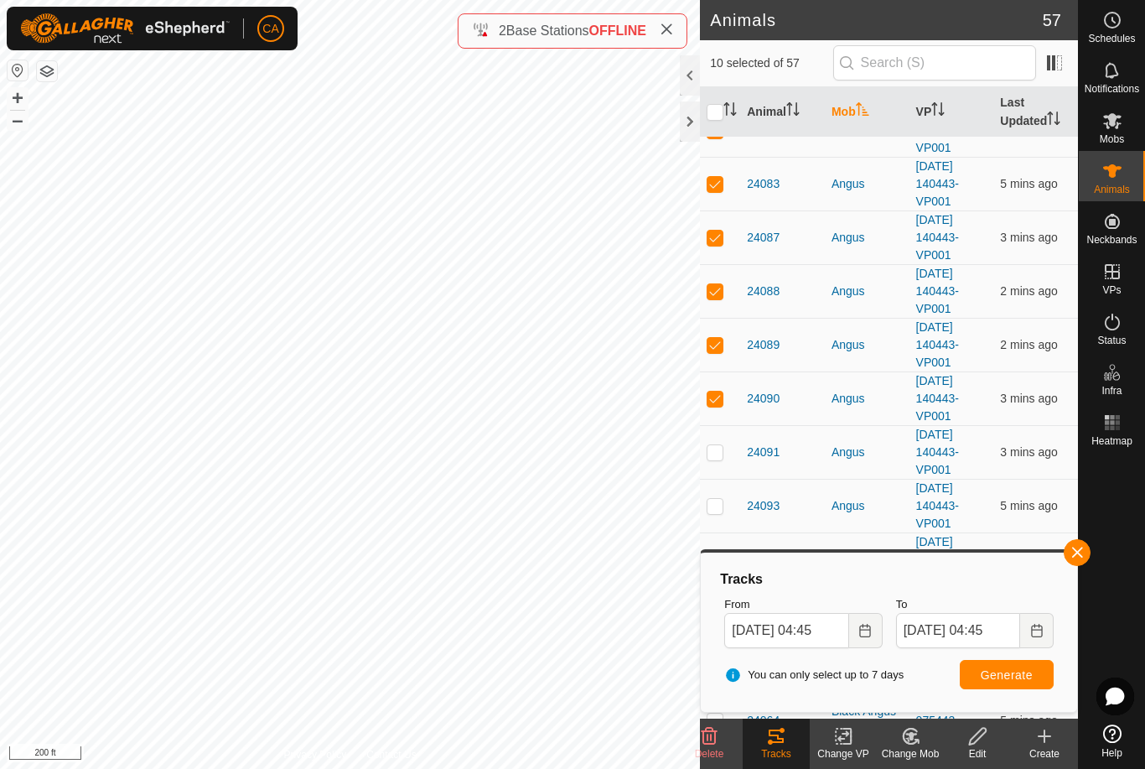
checkbox input "true"
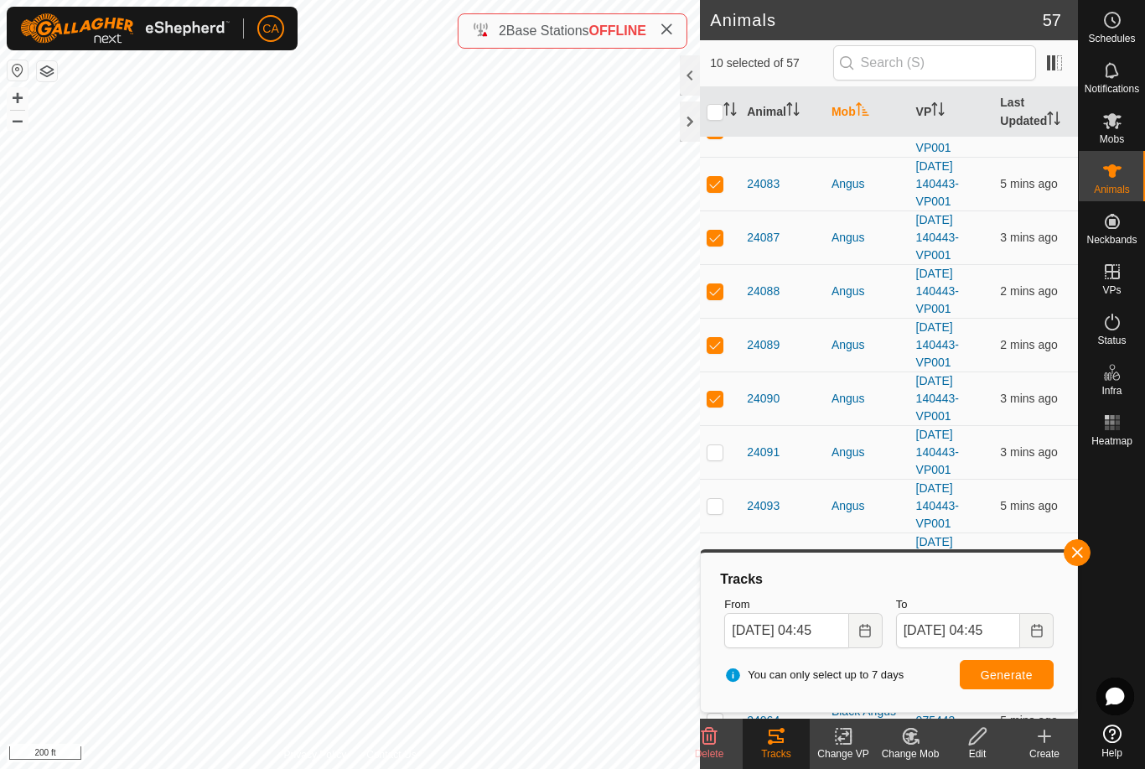
checkbox input "true"
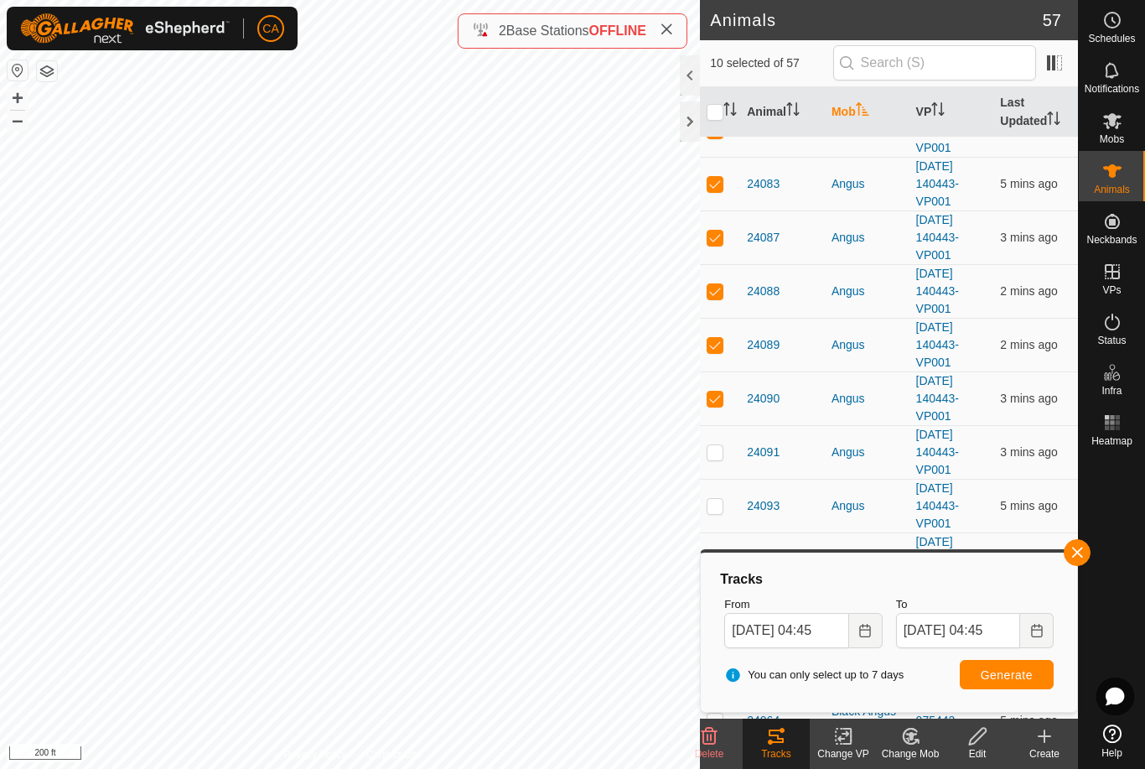
checkbox input "true"
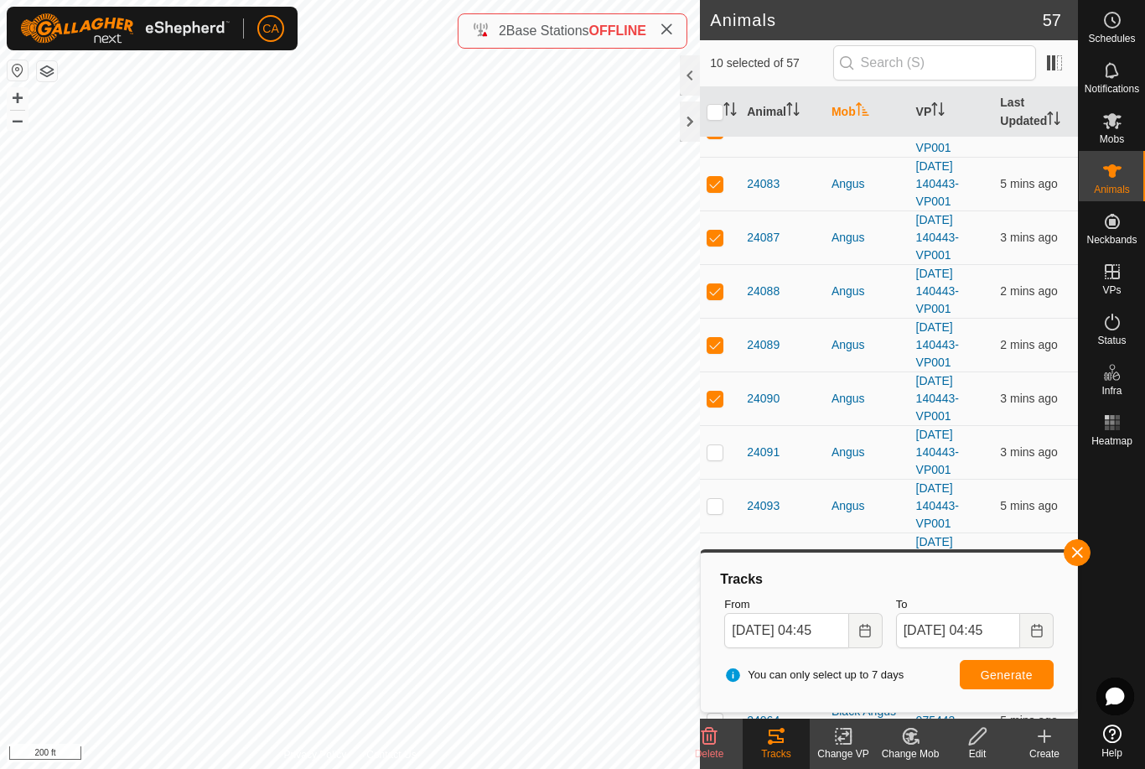
checkbox input "true"
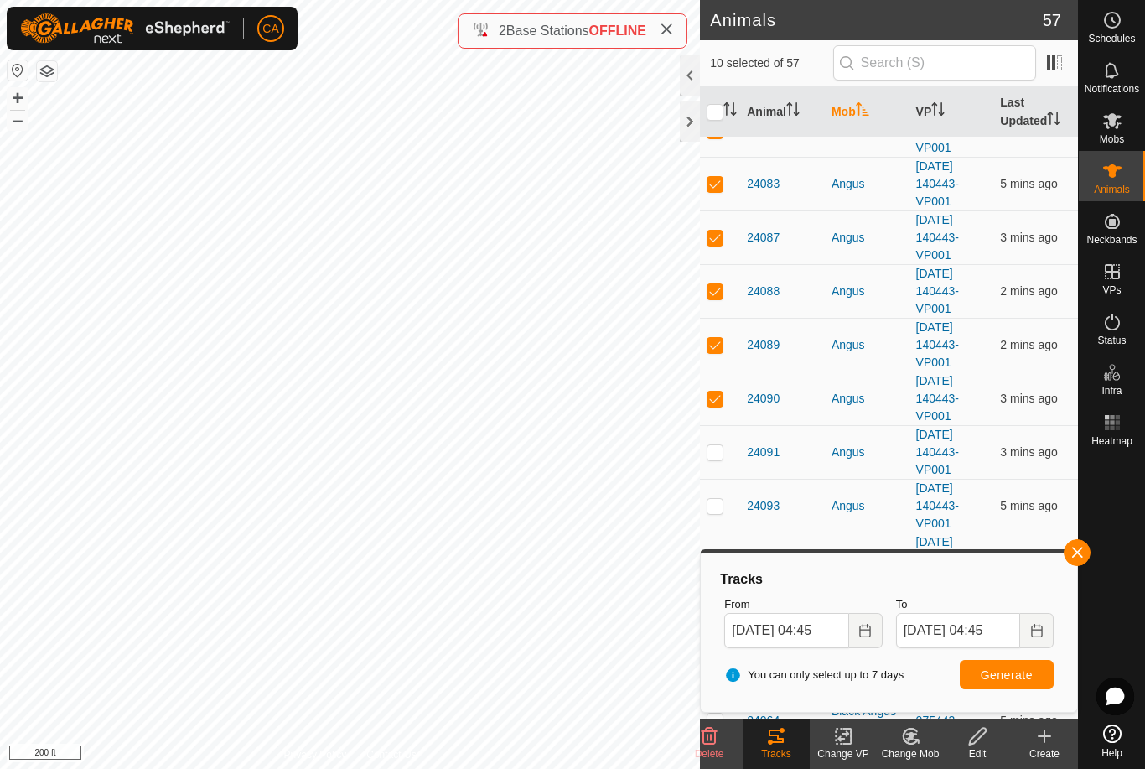
checkbox input "true"
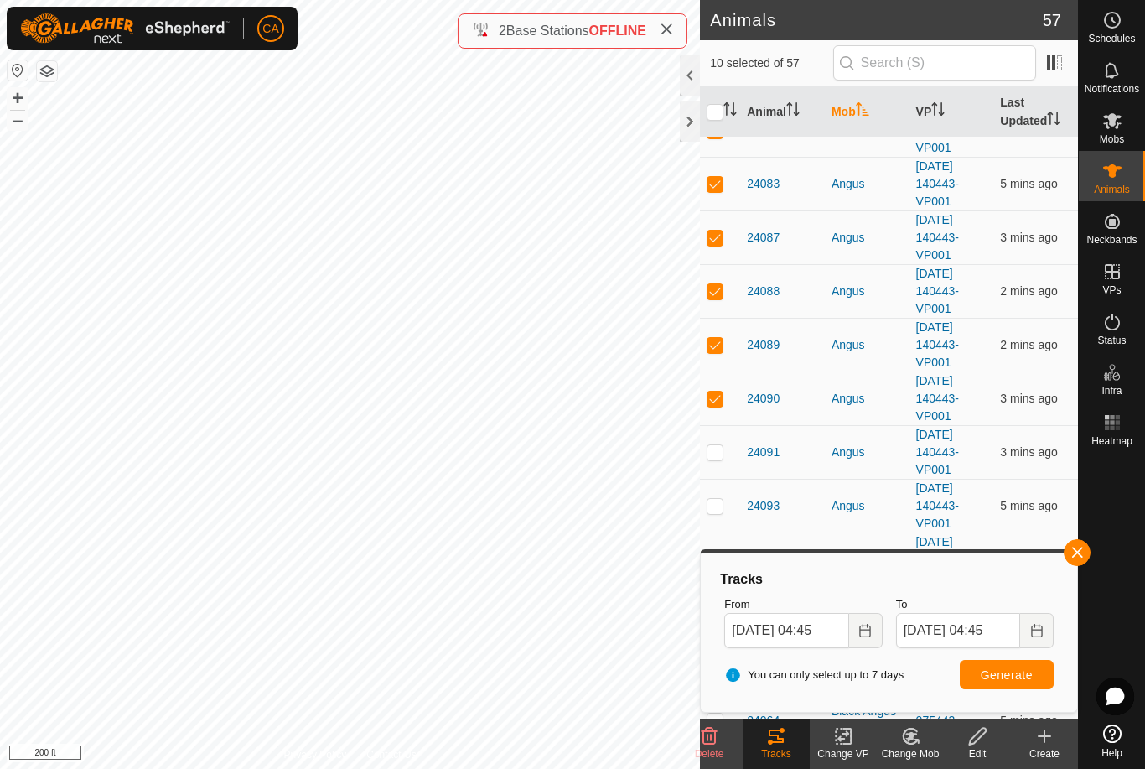
checkbox input "true"
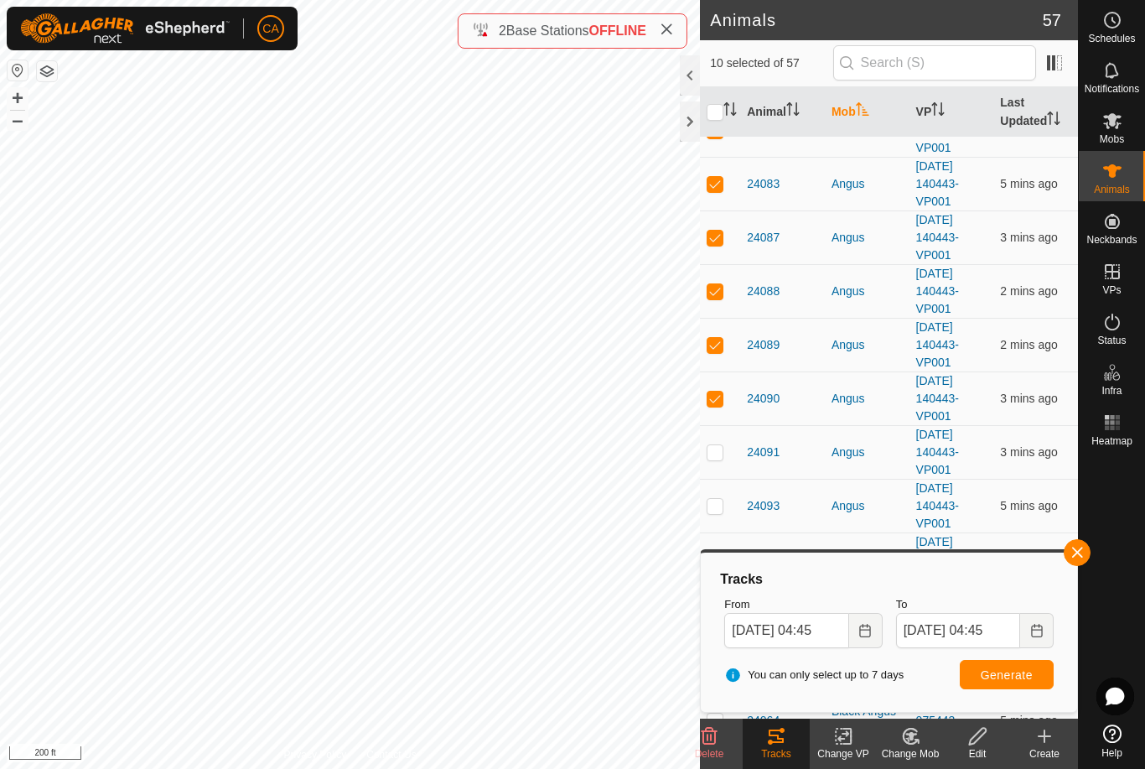
checkbox input "true"
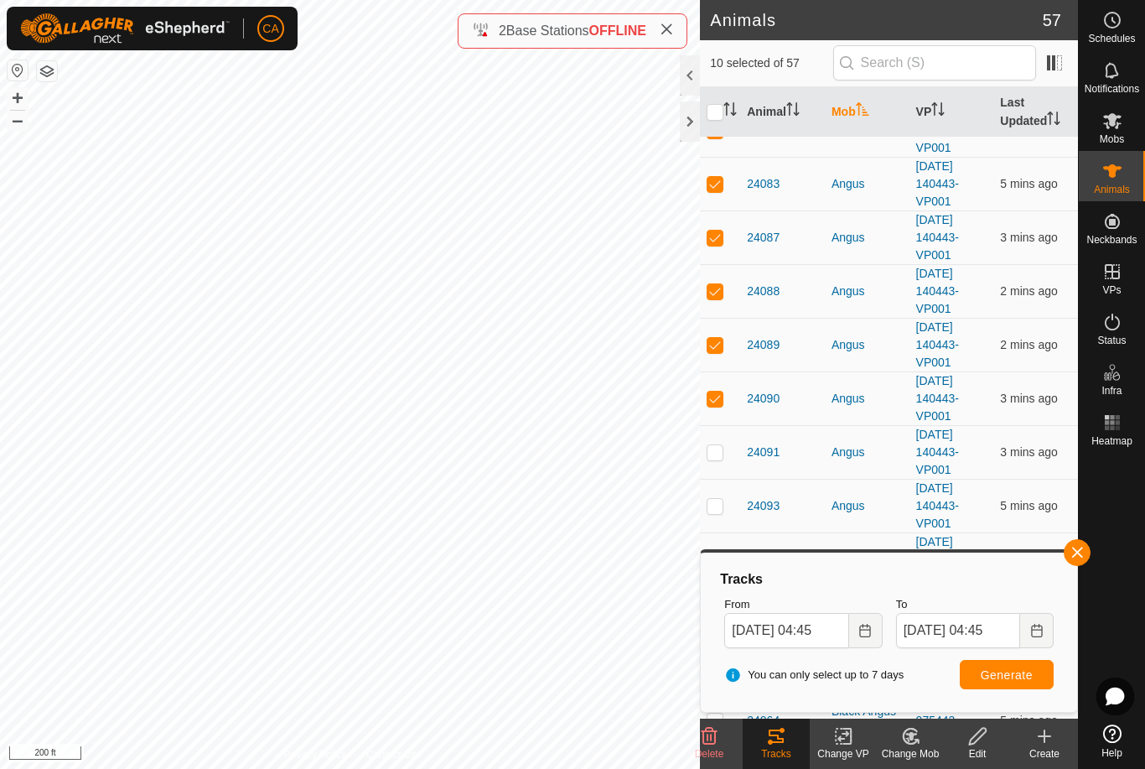
checkbox input "true"
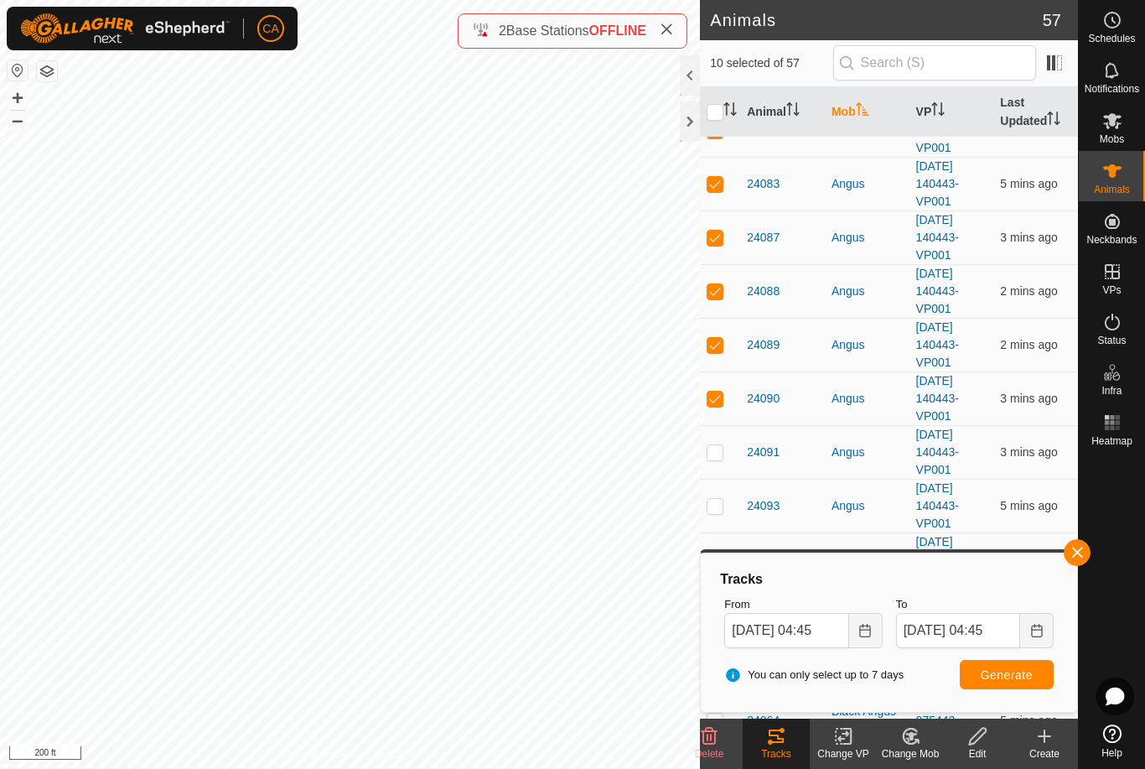
checkbox input "true"
click at [712, 114] on input "checkbox" at bounding box center [715, 112] width 17 height 17
checkbox input "false"
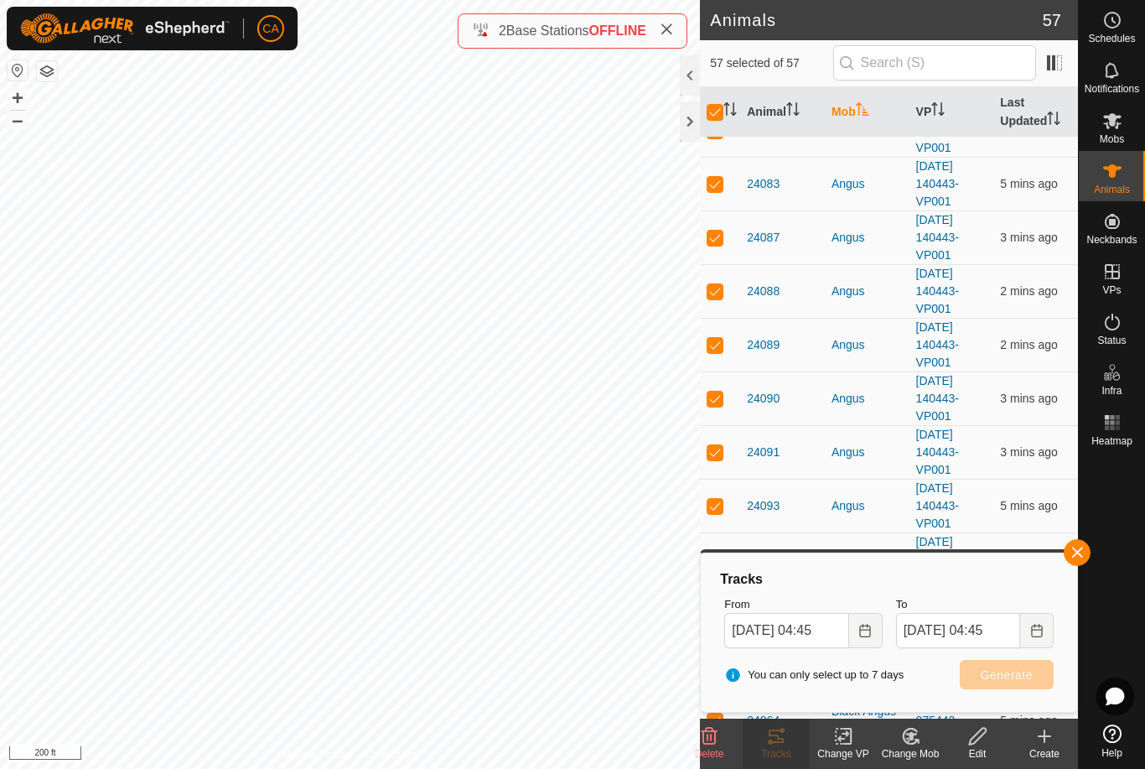
checkbox input "false"
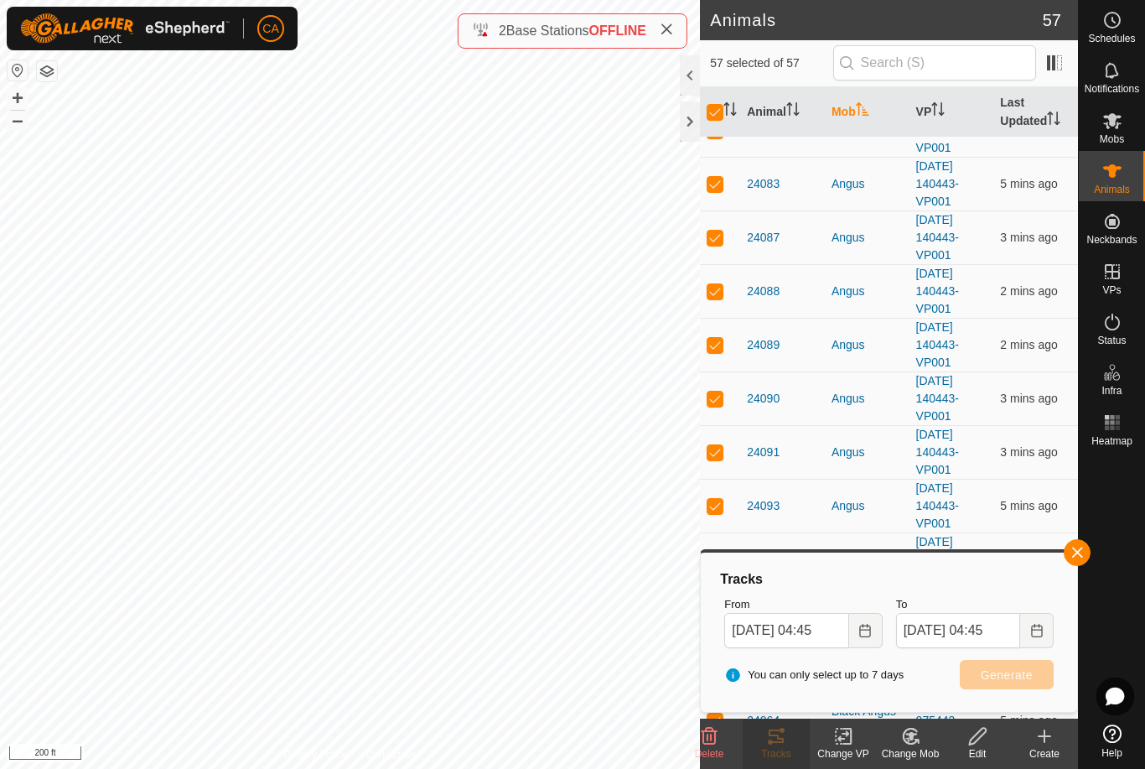
checkbox input "false"
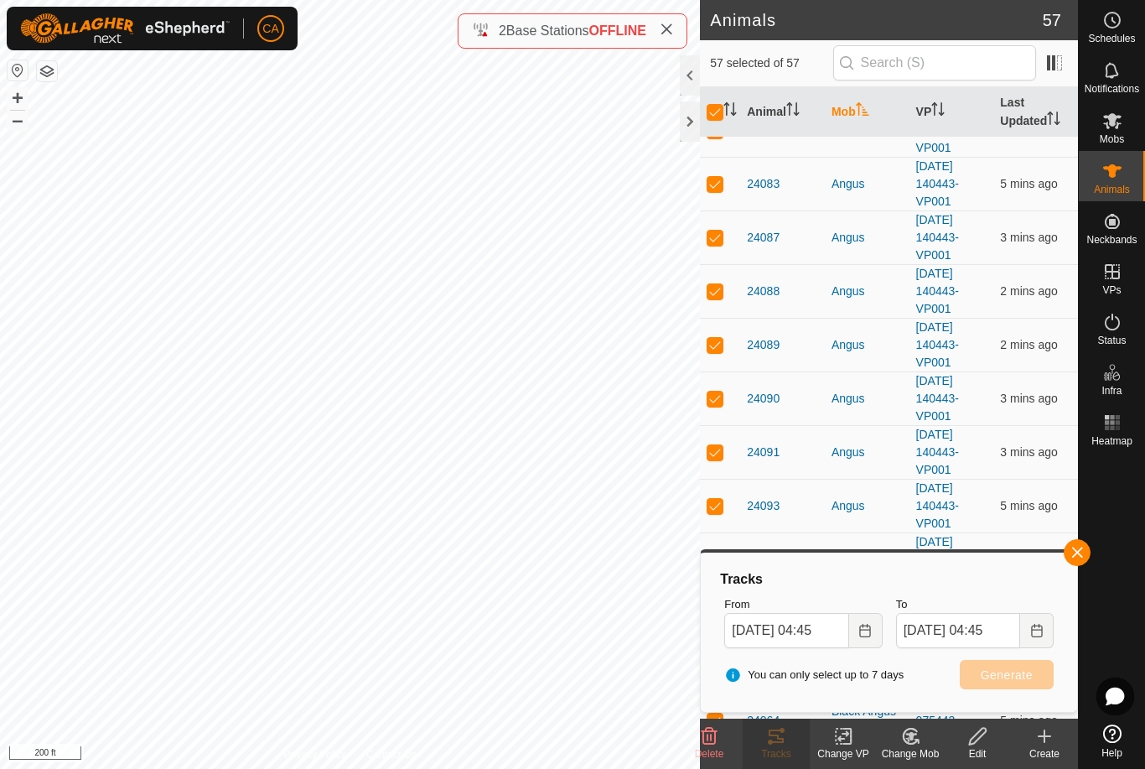
checkbox input "false"
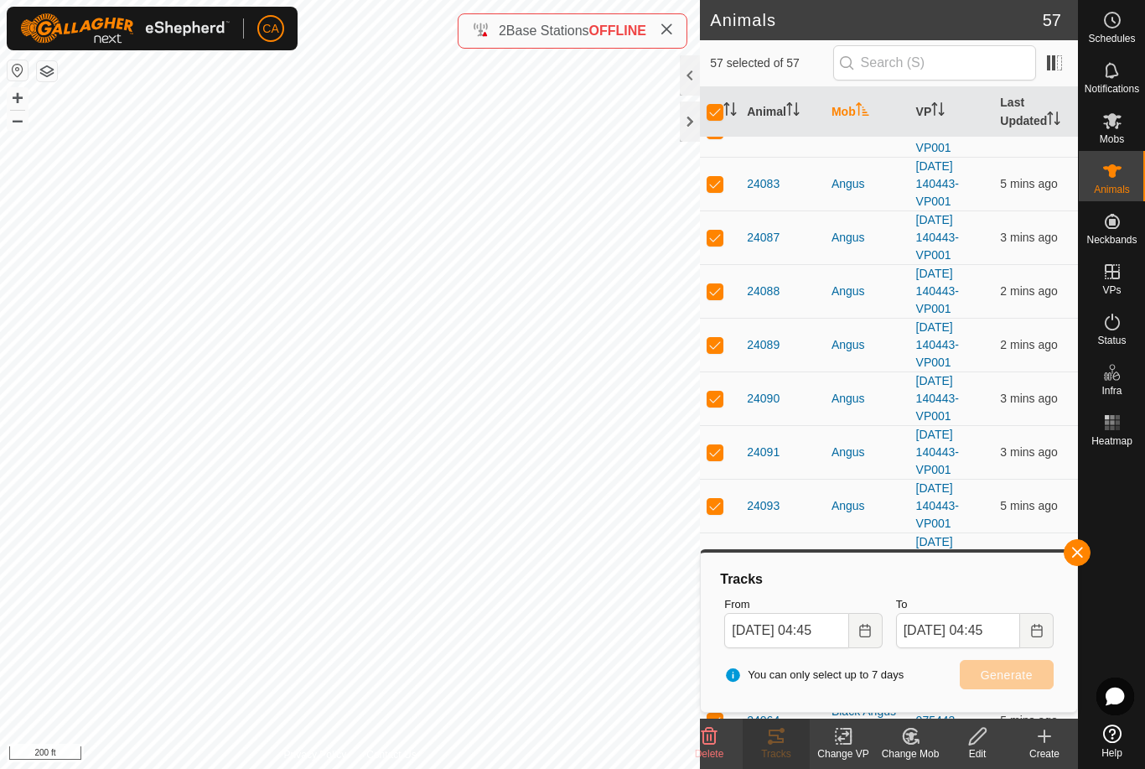
checkbox input "false"
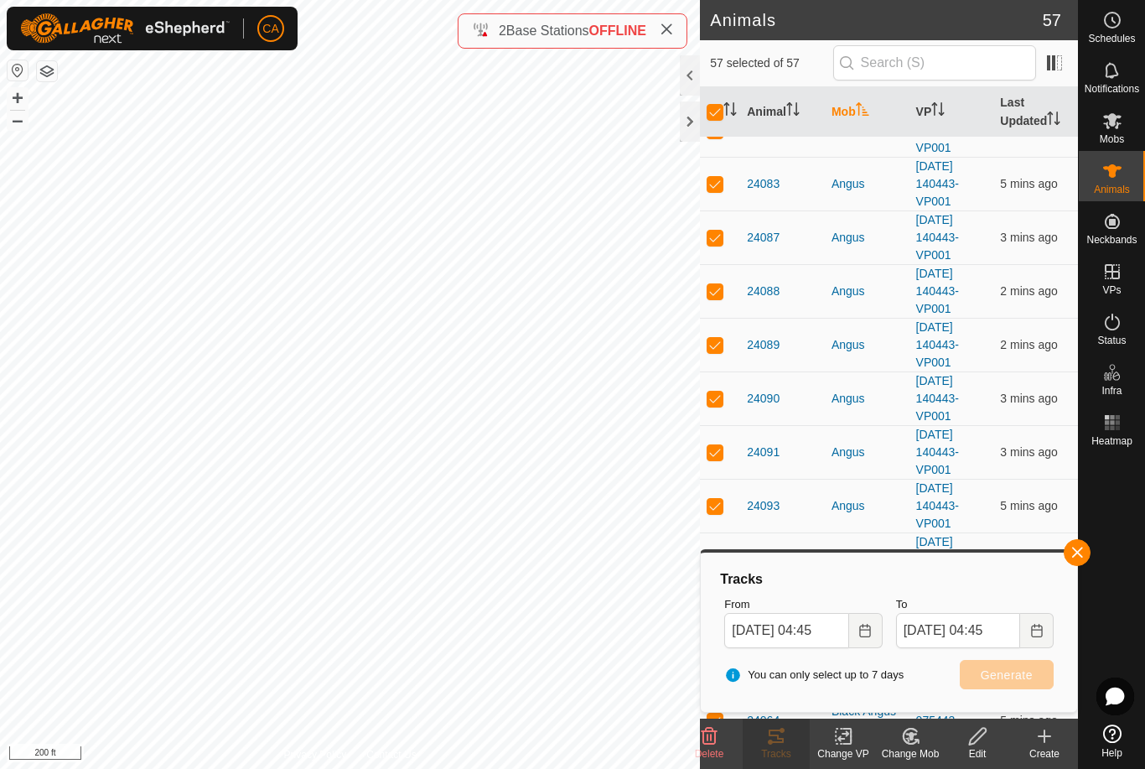
checkbox input "false"
click at [844, 114] on th "Mob" at bounding box center [867, 112] width 85 height 50
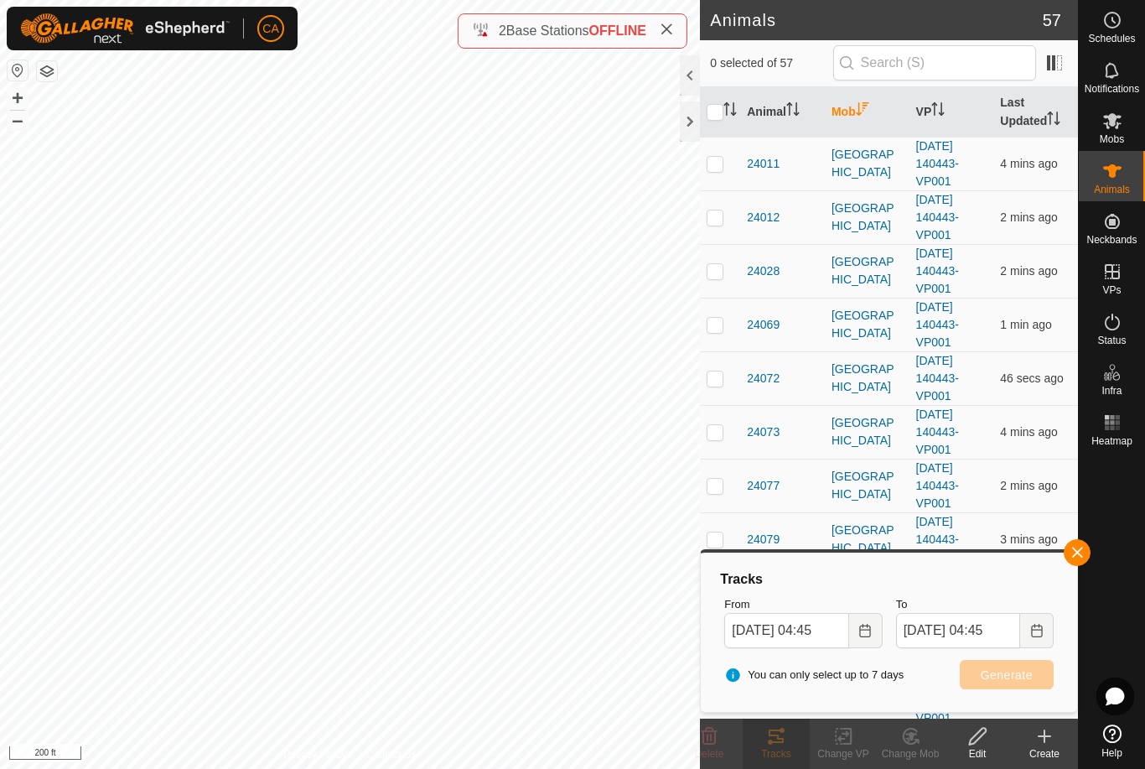
scroll to position [0, 0]
click at [717, 159] on p-checkbox at bounding box center [715, 163] width 17 height 13
click at [719, 218] on p-checkbox at bounding box center [715, 216] width 17 height 13
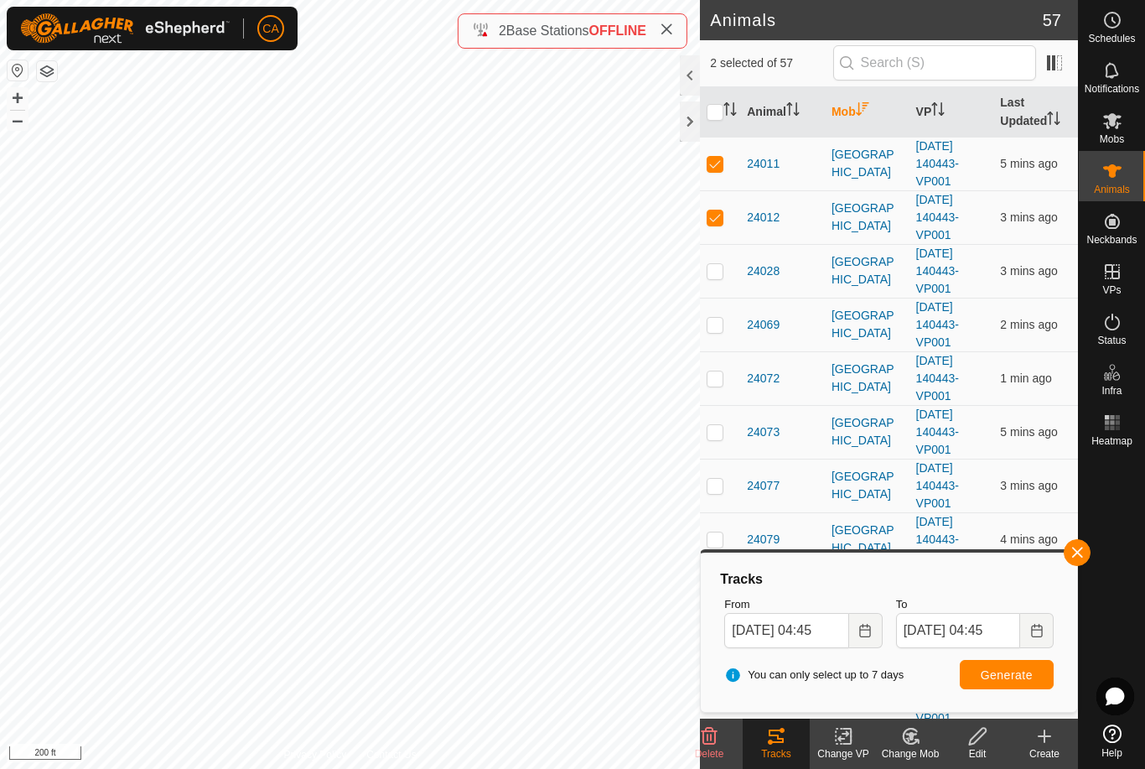
click at [722, 278] on td at bounding box center [720, 271] width 40 height 54
click at [726, 331] on td at bounding box center [720, 325] width 40 height 54
click at [712, 386] on td at bounding box center [720, 378] width 40 height 54
click at [723, 434] on p-checkbox at bounding box center [715, 431] width 17 height 13
click at [715, 482] on p-checkbox at bounding box center [715, 485] width 17 height 13
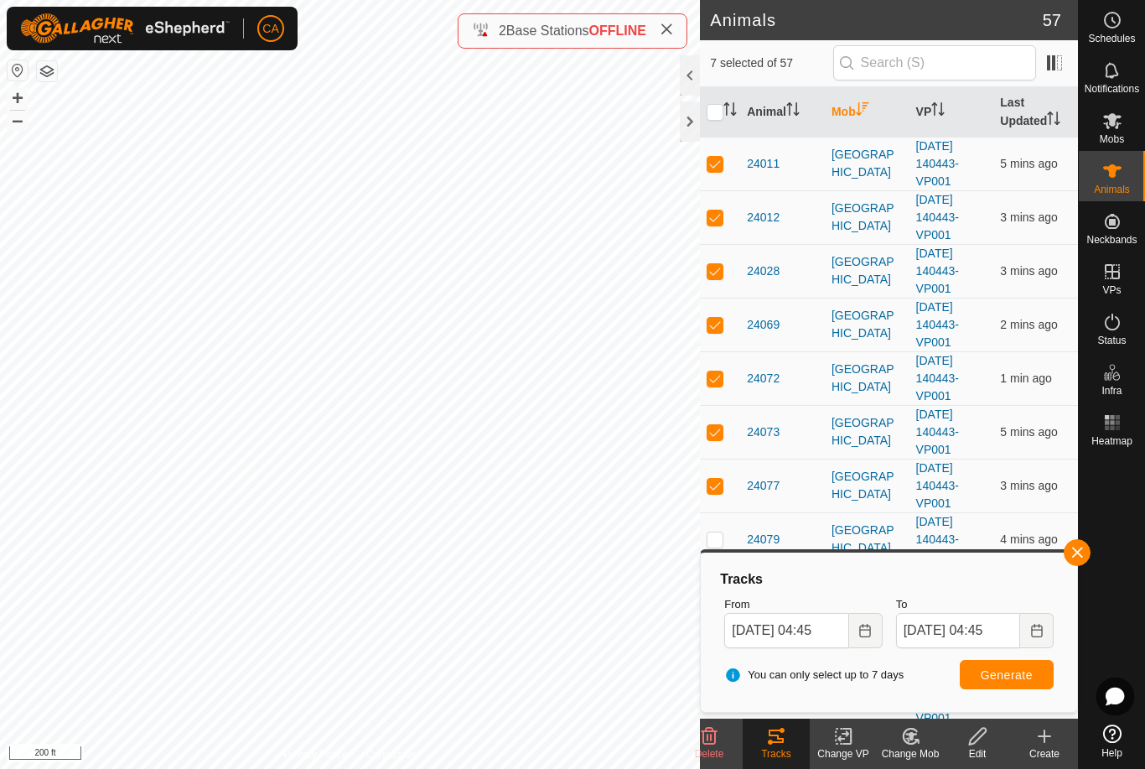
click at [715, 536] on p-checkbox at bounding box center [715, 538] width 17 height 13
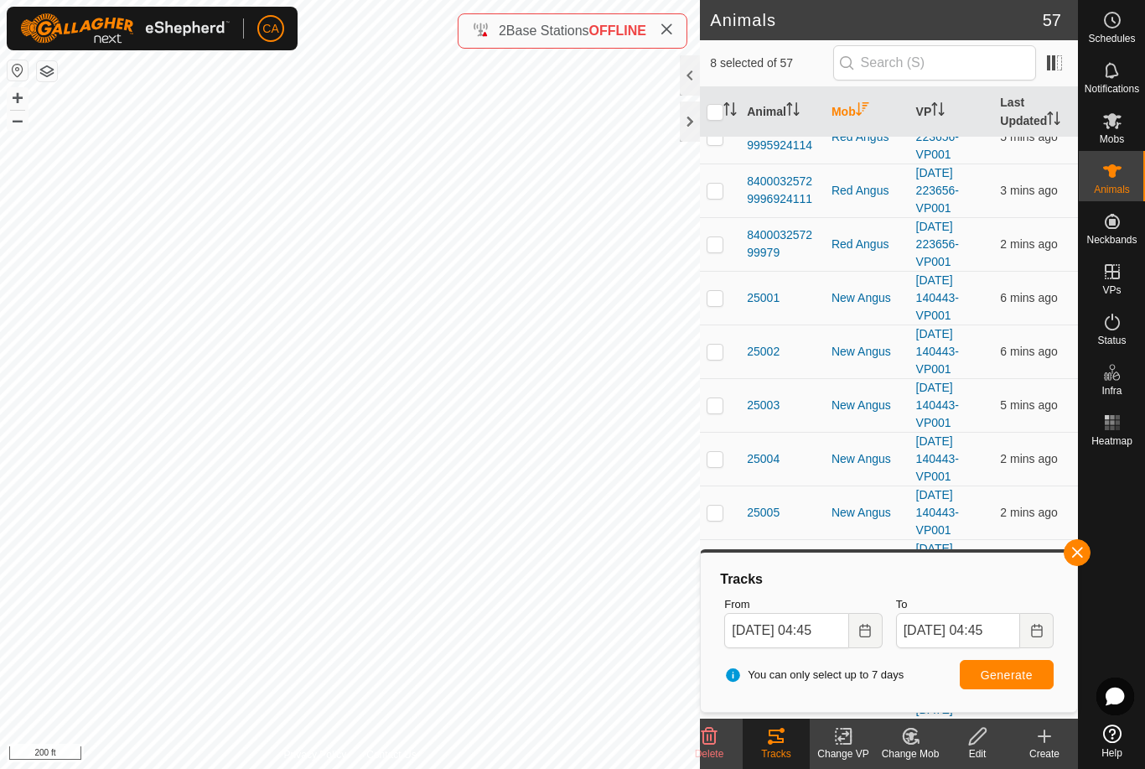
scroll to position [1370, 0]
click at [711, 293] on p-checkbox at bounding box center [715, 295] width 17 height 13
click at [717, 355] on p-checkbox at bounding box center [715, 349] width 17 height 13
click at [1020, 688] on button "Generate" at bounding box center [1007, 674] width 94 height 29
click at [713, 113] on input "checkbox" at bounding box center [715, 112] width 17 height 17
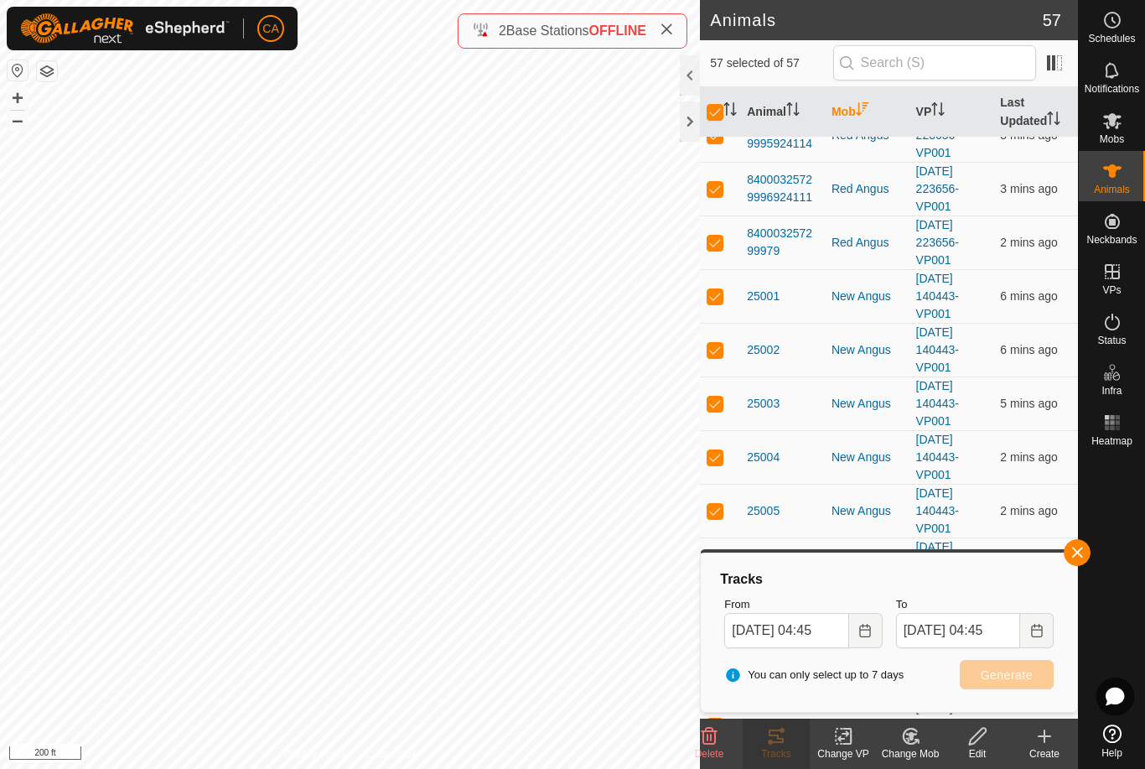
click at [714, 114] on input "checkbox" at bounding box center [715, 112] width 17 height 17
click at [715, 404] on p-checkbox at bounding box center [715, 403] width 17 height 13
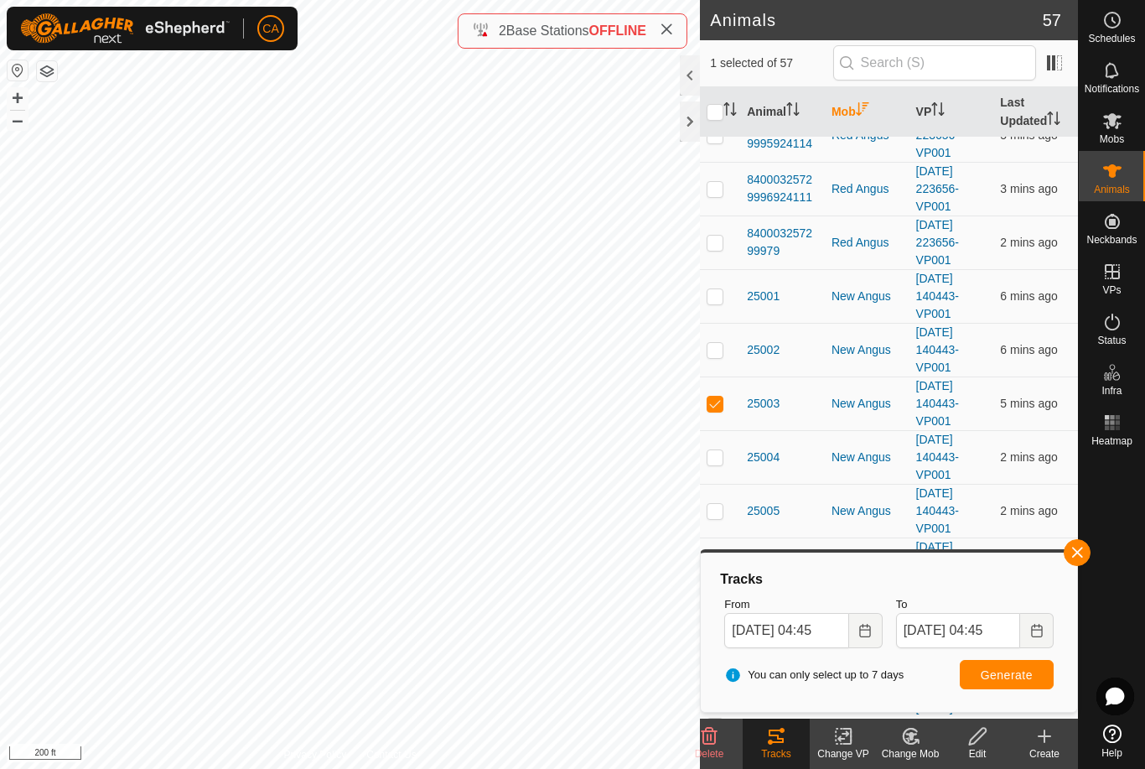
click at [713, 454] on p-checkbox at bounding box center [715, 456] width 17 height 13
click at [714, 517] on p-checkbox at bounding box center [715, 510] width 17 height 13
click at [715, 304] on td at bounding box center [720, 294] width 40 height 54
click at [715, 352] on p-checkbox at bounding box center [715, 347] width 17 height 13
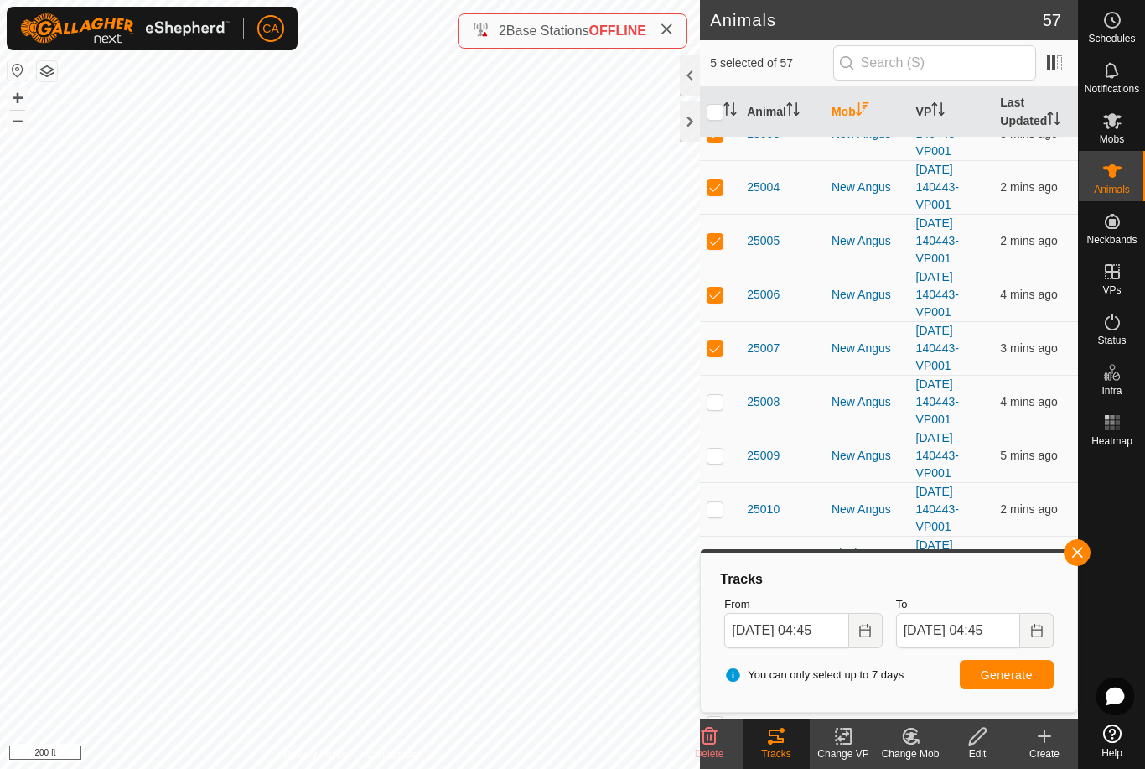
click at [718, 398] on p-checkbox at bounding box center [715, 401] width 17 height 13
click at [712, 460] on p-checkbox at bounding box center [715, 455] width 17 height 13
click at [712, 516] on td at bounding box center [720, 509] width 40 height 54
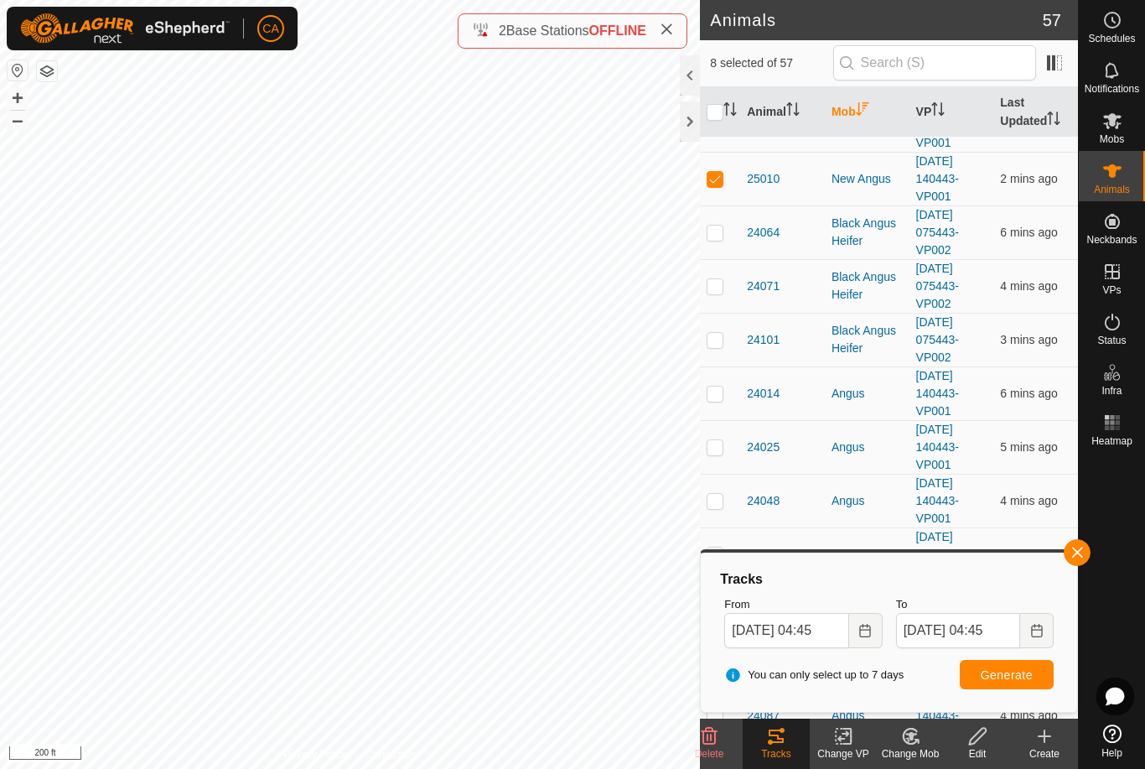
scroll to position [1968, 0]
click at [716, 402] on p-checkbox at bounding box center [715, 395] width 17 height 13
click at [716, 393] on p-checkbox at bounding box center [715, 395] width 17 height 13
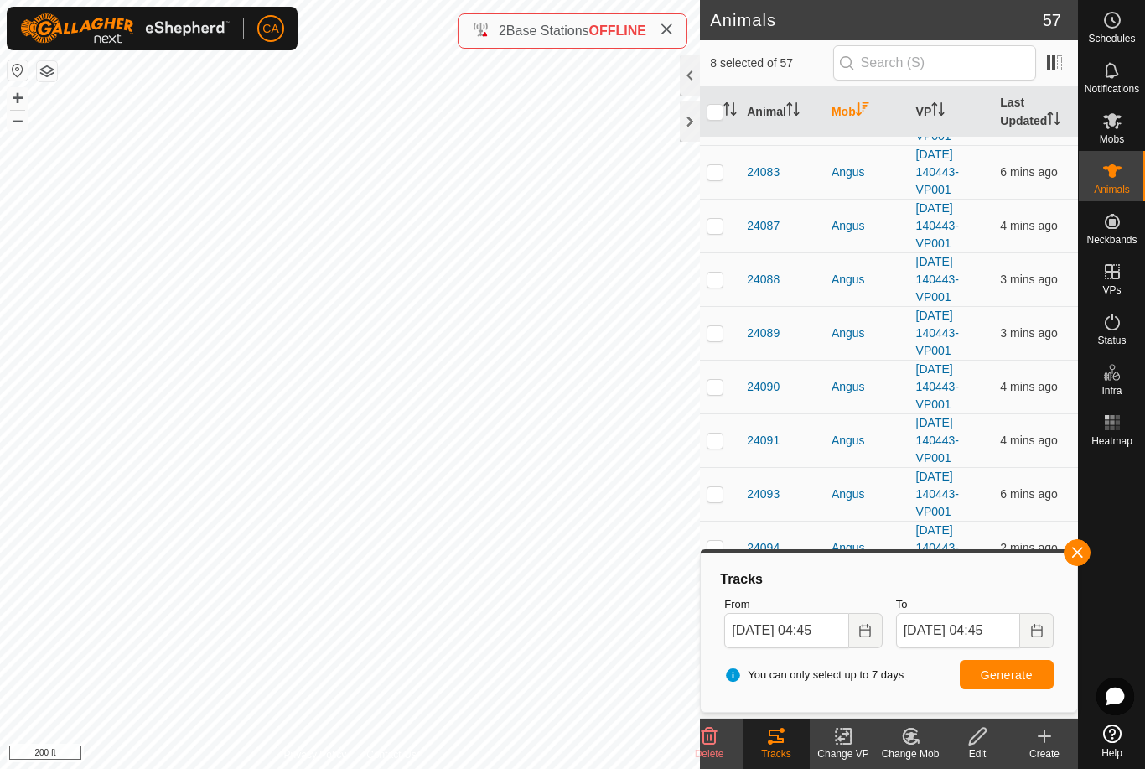
scroll to position [2460, 0]
click at [724, 503] on td at bounding box center [720, 494] width 40 height 54
click at [707, 437] on p-checkbox at bounding box center [715, 439] width 17 height 13
click at [1015, 685] on button "Generate" at bounding box center [1007, 674] width 94 height 29
click at [719, 118] on input "checkbox" at bounding box center [715, 112] width 17 height 17
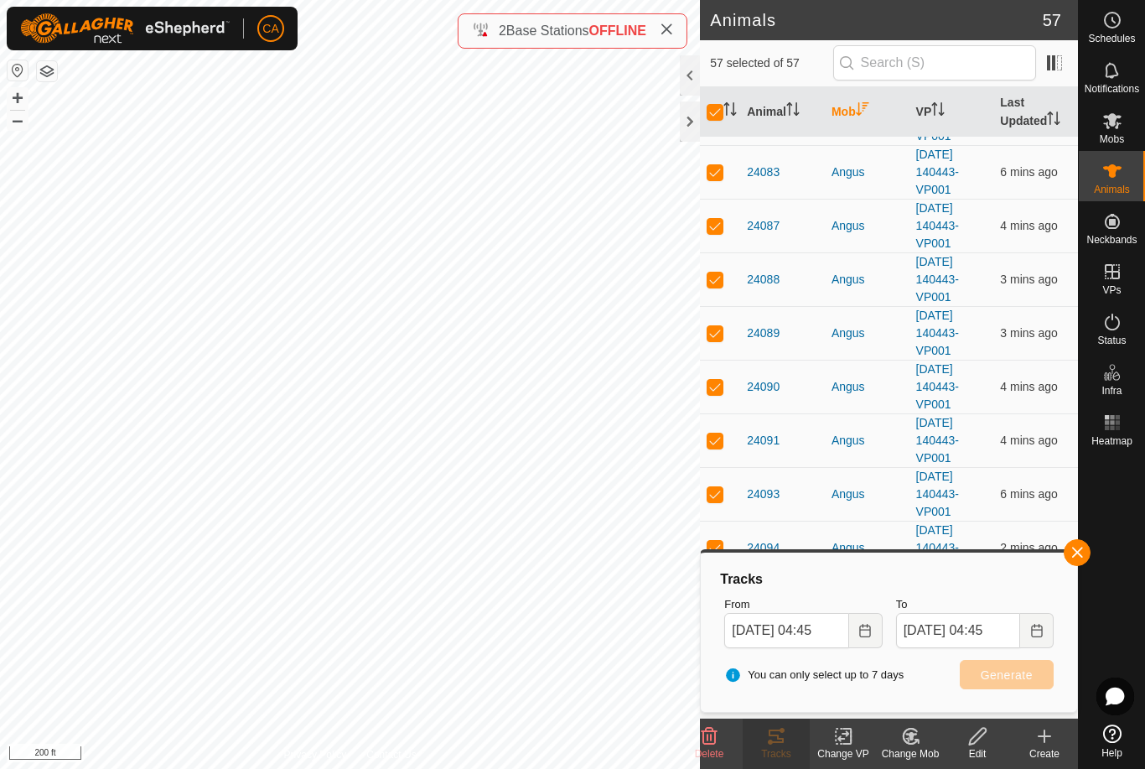
click at [716, 118] on input "checkbox" at bounding box center [715, 112] width 17 height 17
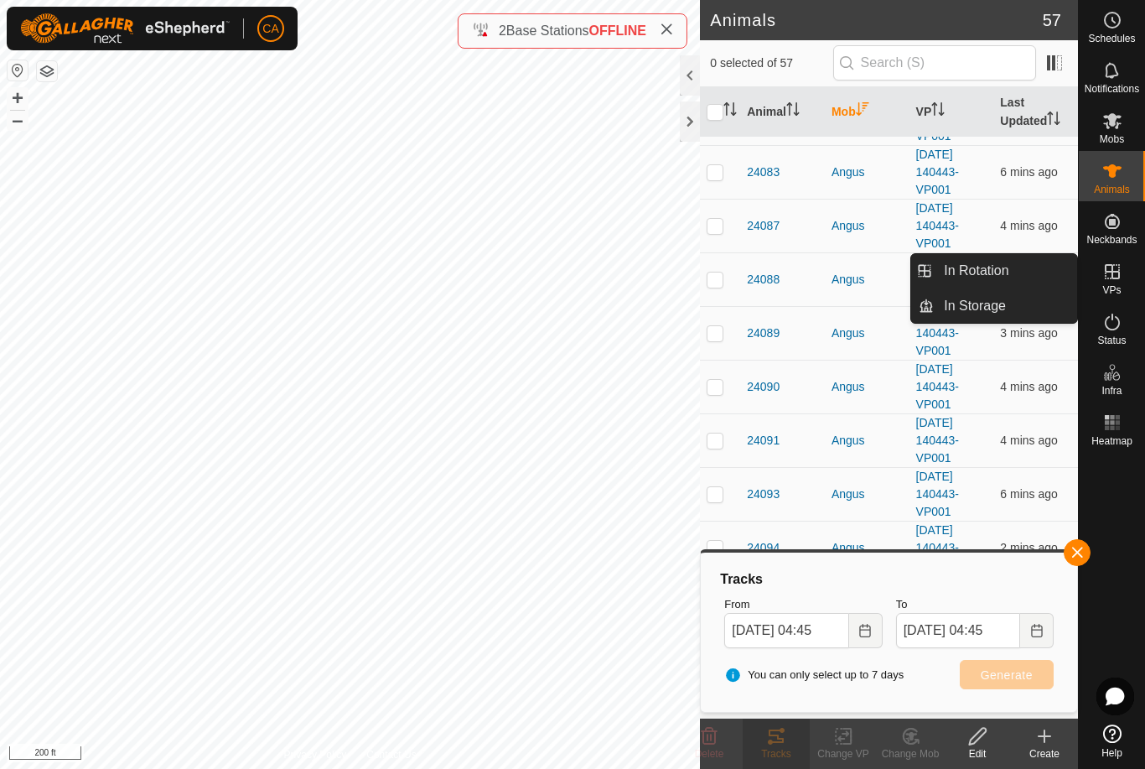
click at [1030, 271] on link "In Rotation" at bounding box center [1005, 271] width 143 height 34
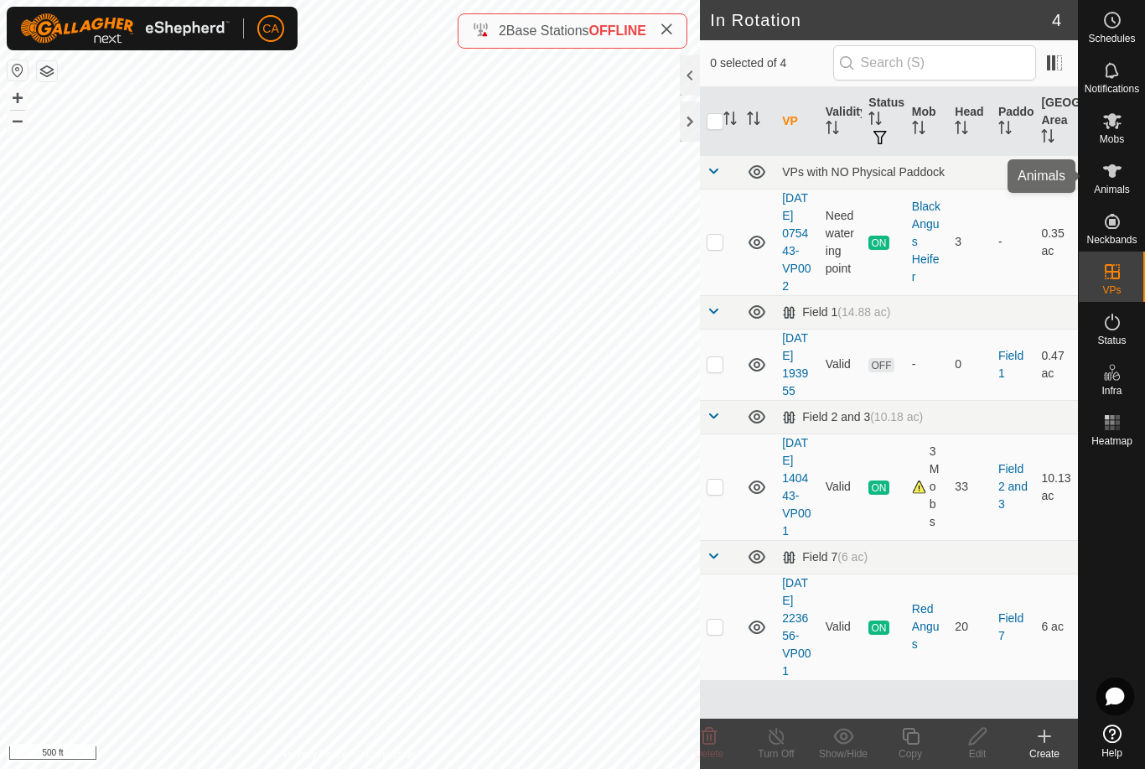
click at [1136, 171] on div "Animals" at bounding box center [1112, 176] width 66 height 50
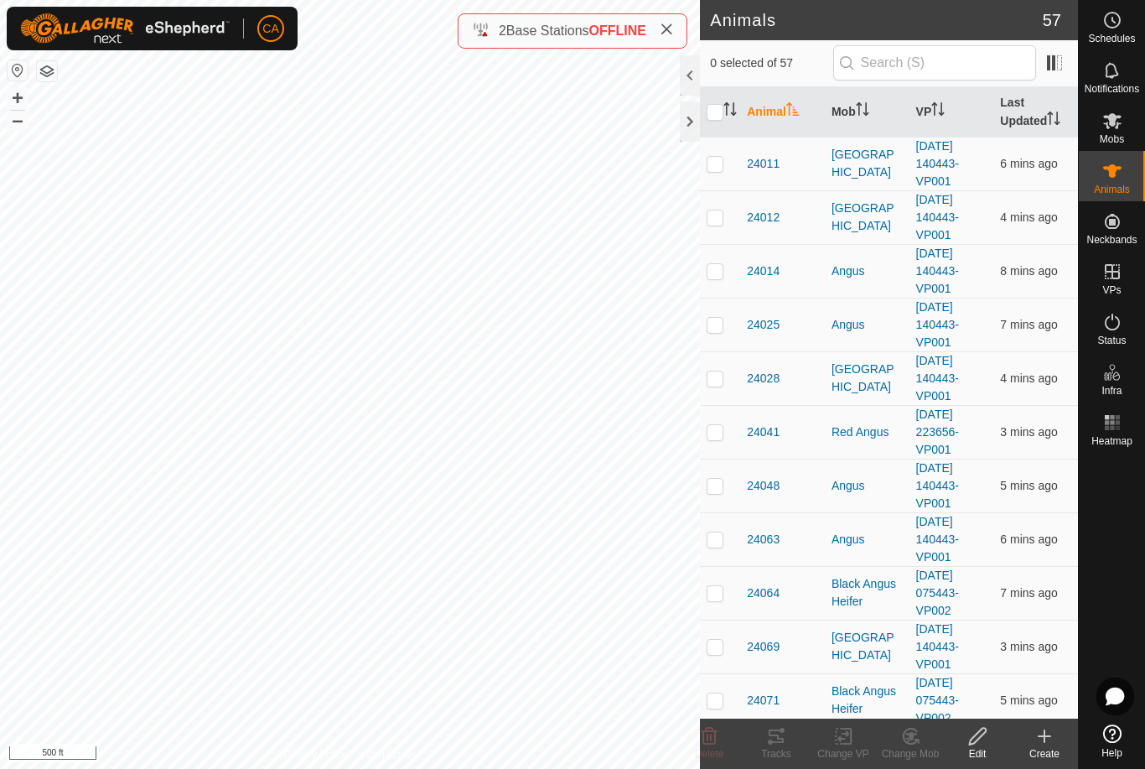
click at [849, 117] on th "Mob" at bounding box center [867, 112] width 85 height 50
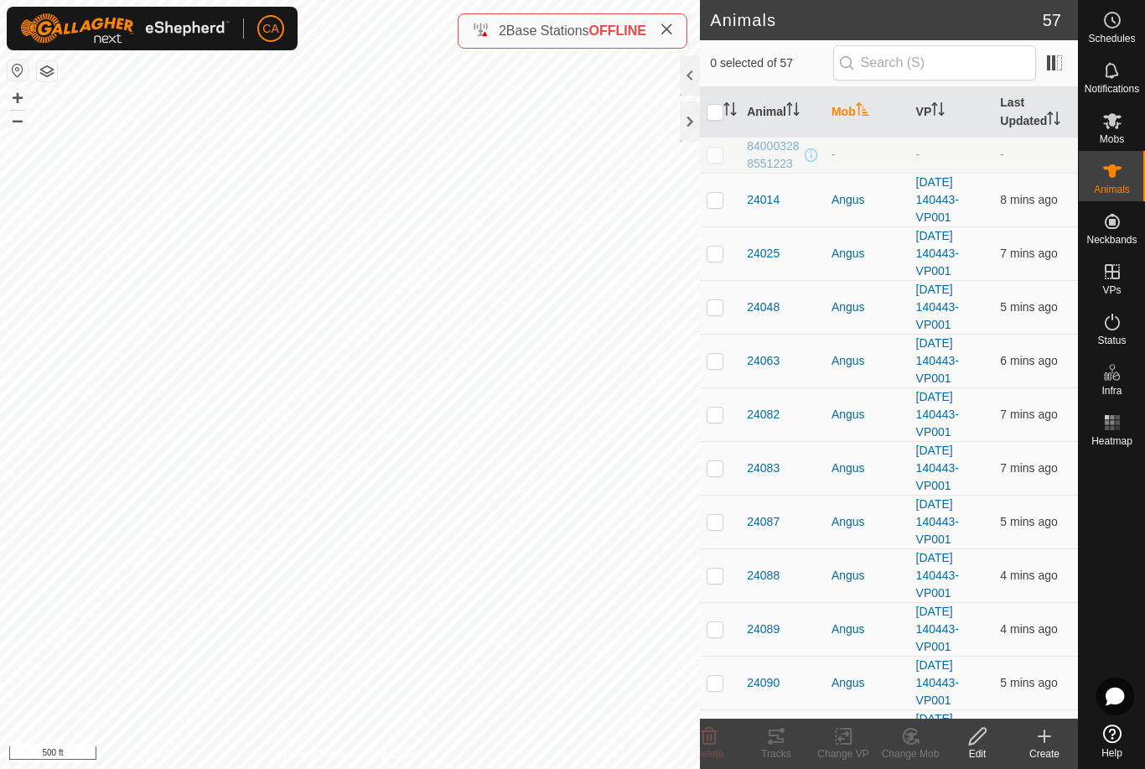
click at [869, 117] on p-sorticon "Activate to sort" at bounding box center [862, 111] width 13 height 13
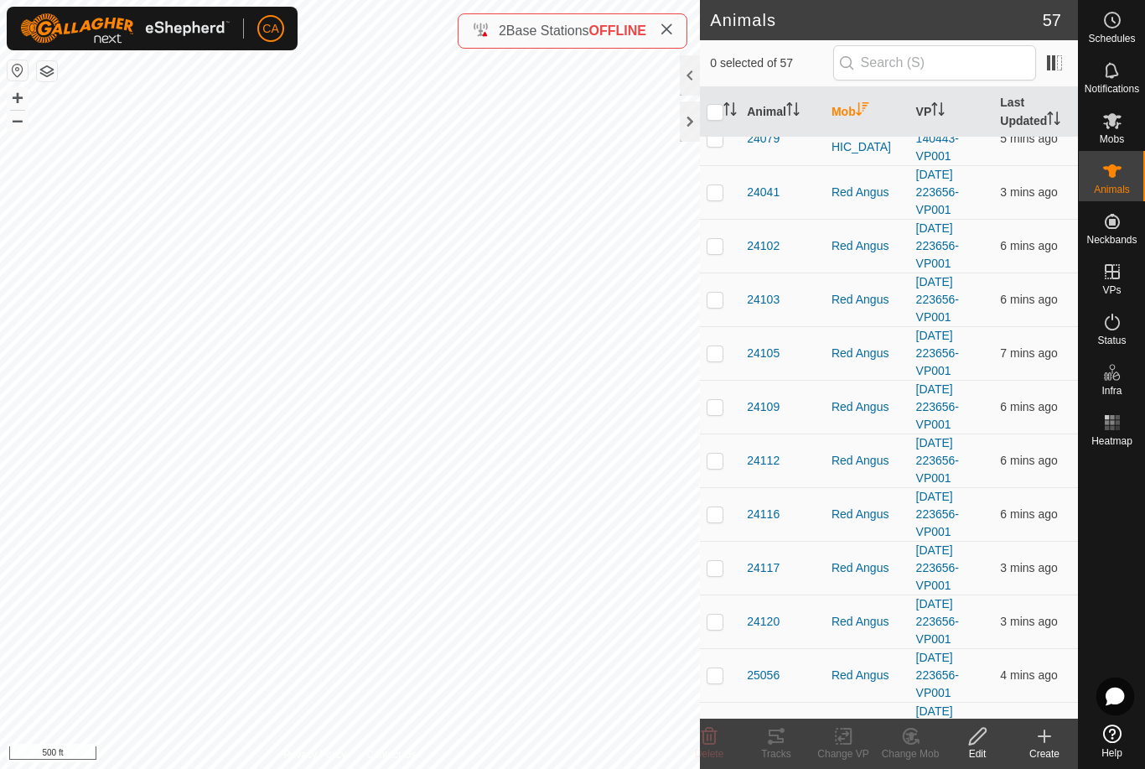
scroll to position [400, 0]
click at [708, 199] on p-checkbox at bounding box center [715, 192] width 17 height 13
click at [719, 246] on p-checkbox at bounding box center [715, 246] width 17 height 13
click at [716, 308] on td at bounding box center [720, 300] width 40 height 54
click at [719, 366] on td at bounding box center [720, 354] width 40 height 54
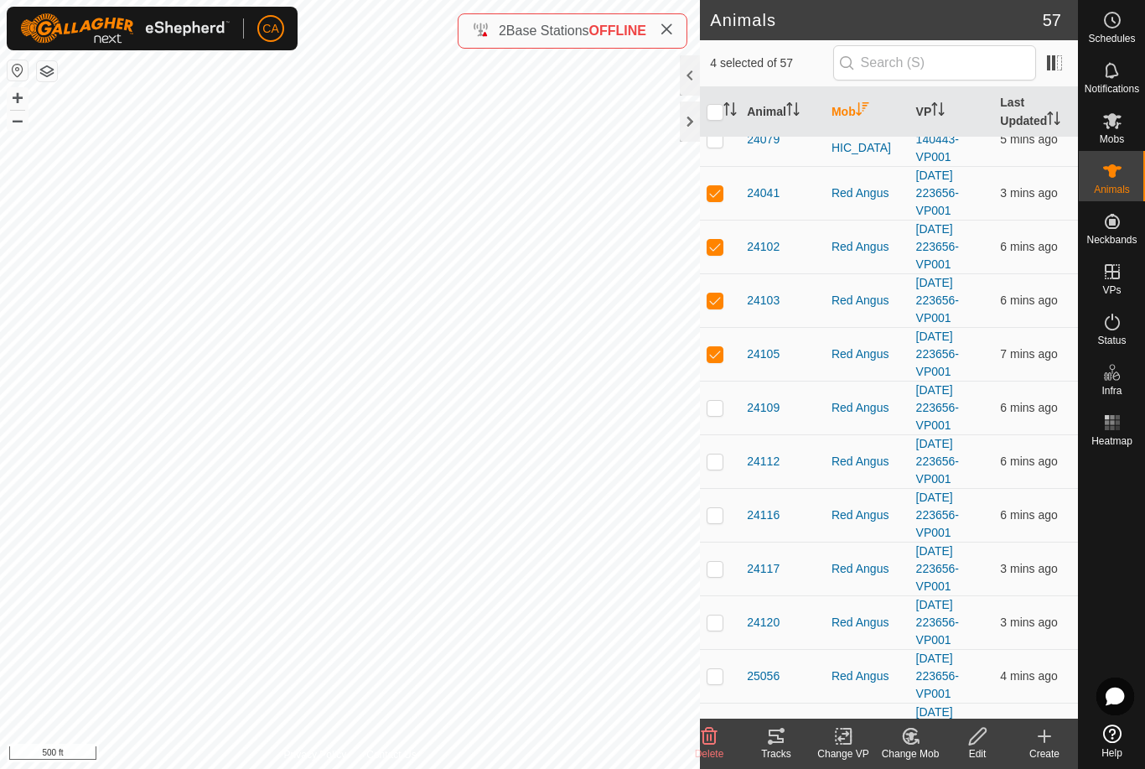
click at [719, 417] on td at bounding box center [720, 408] width 40 height 54
click at [726, 469] on td at bounding box center [720, 461] width 40 height 54
click at [716, 516] on p-checkbox at bounding box center [715, 514] width 17 height 13
click at [715, 569] on p-checkbox at bounding box center [715, 568] width 17 height 13
click at [718, 623] on p-checkbox at bounding box center [715, 621] width 17 height 13
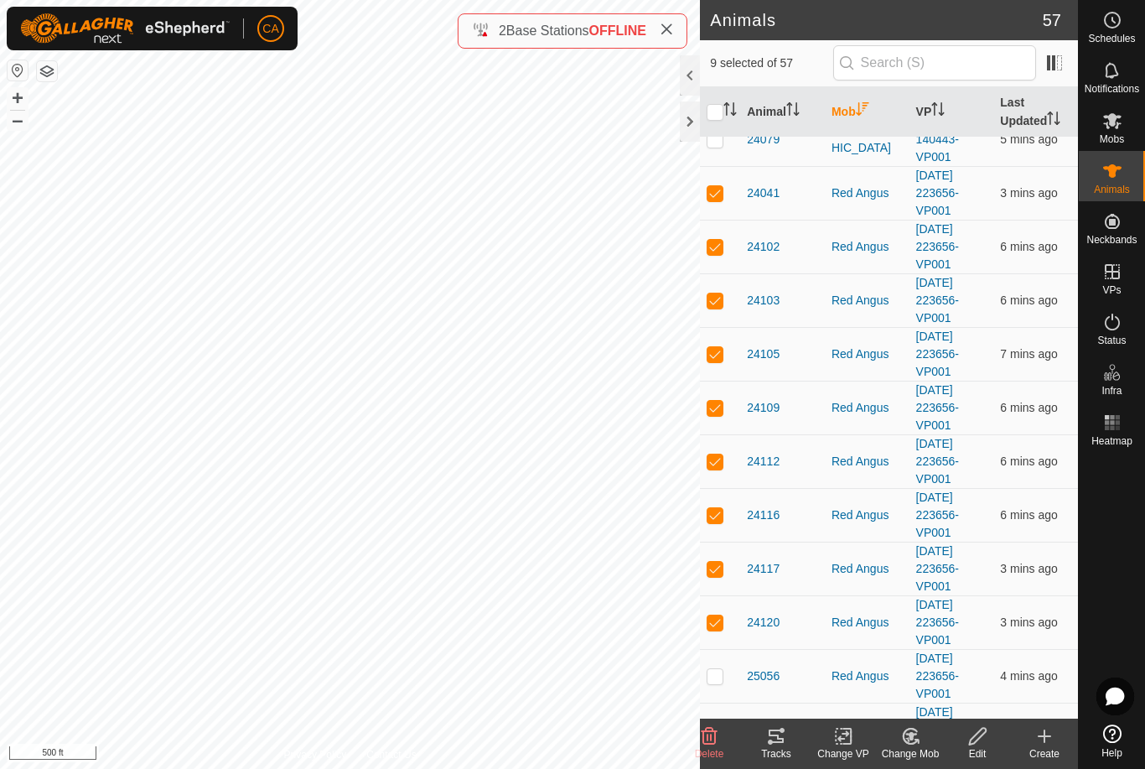
click at [714, 685] on td at bounding box center [720, 676] width 40 height 54
click at [779, 741] on icon at bounding box center [776, 735] width 15 height 13
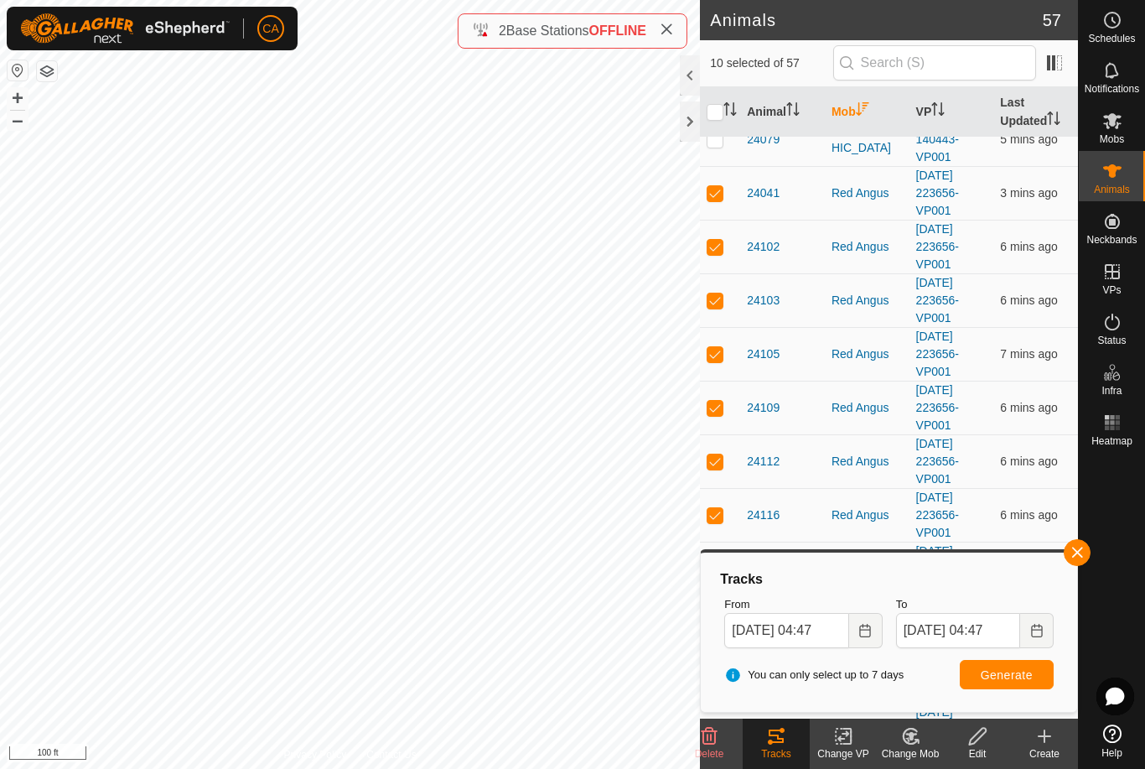
click at [712, 111] on input "checkbox" at bounding box center [715, 112] width 17 height 17
click at [708, 111] on input "checkbox" at bounding box center [715, 112] width 17 height 17
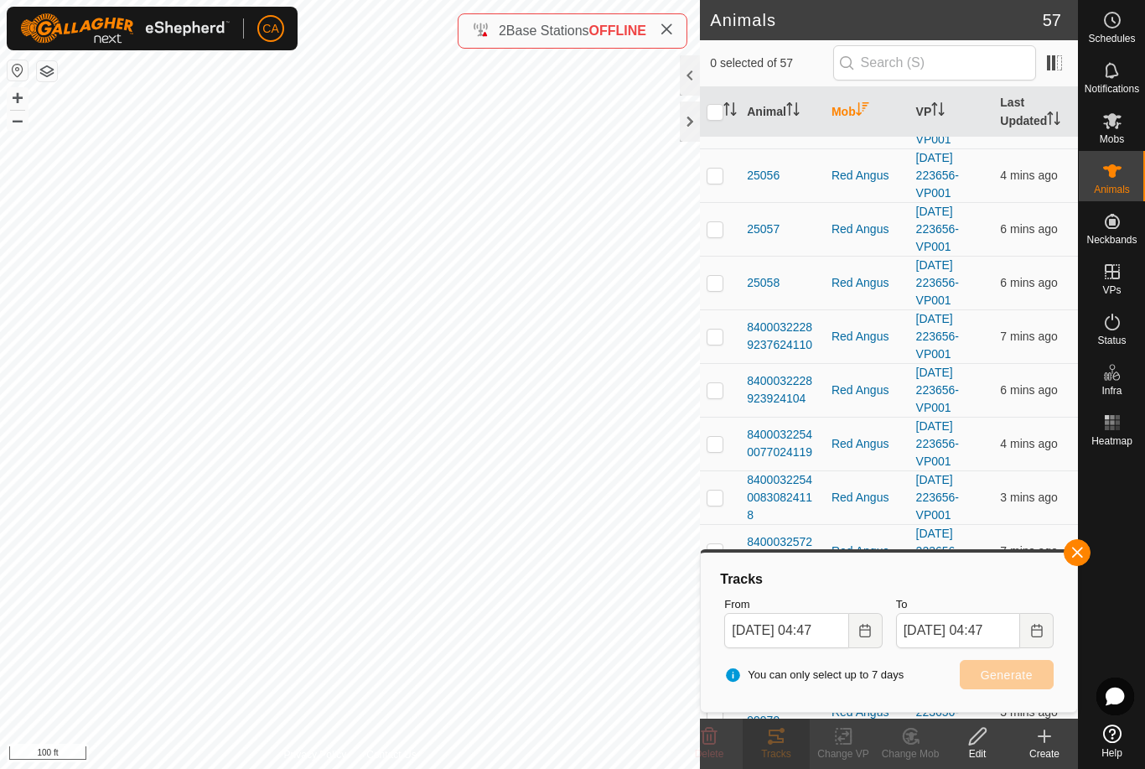
scroll to position [900, 0]
click at [710, 222] on p-checkbox at bounding box center [715, 228] width 17 height 13
click at [719, 276] on p-checkbox at bounding box center [715, 282] width 17 height 13
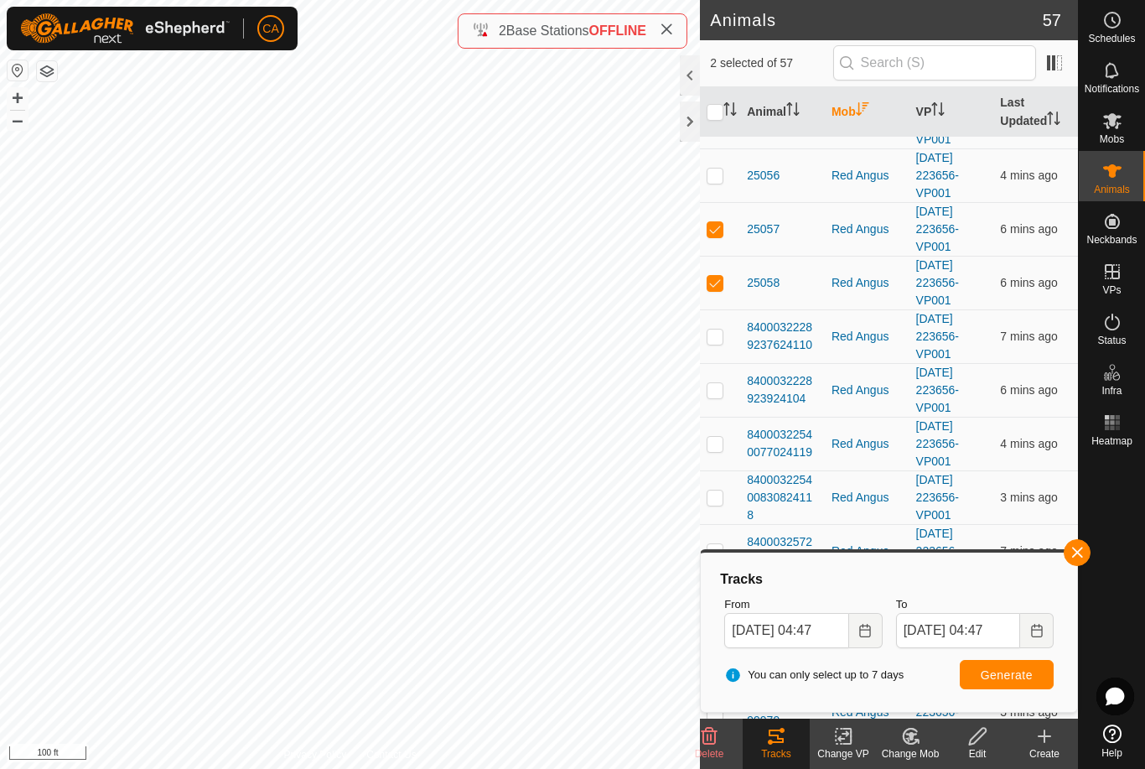
click at [715, 345] on td at bounding box center [720, 336] width 40 height 54
click at [724, 383] on p-checkbox at bounding box center [715, 389] width 17 height 13
click at [720, 450] on p-checkbox at bounding box center [715, 443] width 17 height 13
click at [727, 501] on td at bounding box center [720, 497] width 40 height 54
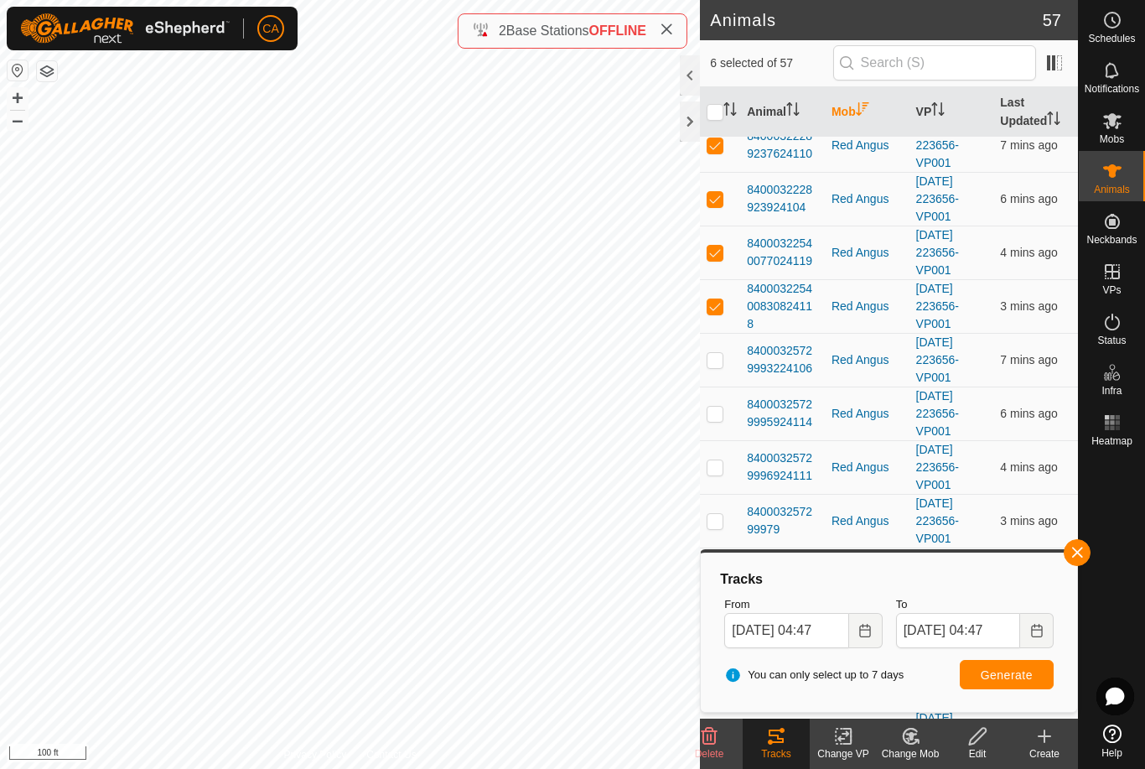
scroll to position [1096, 0]
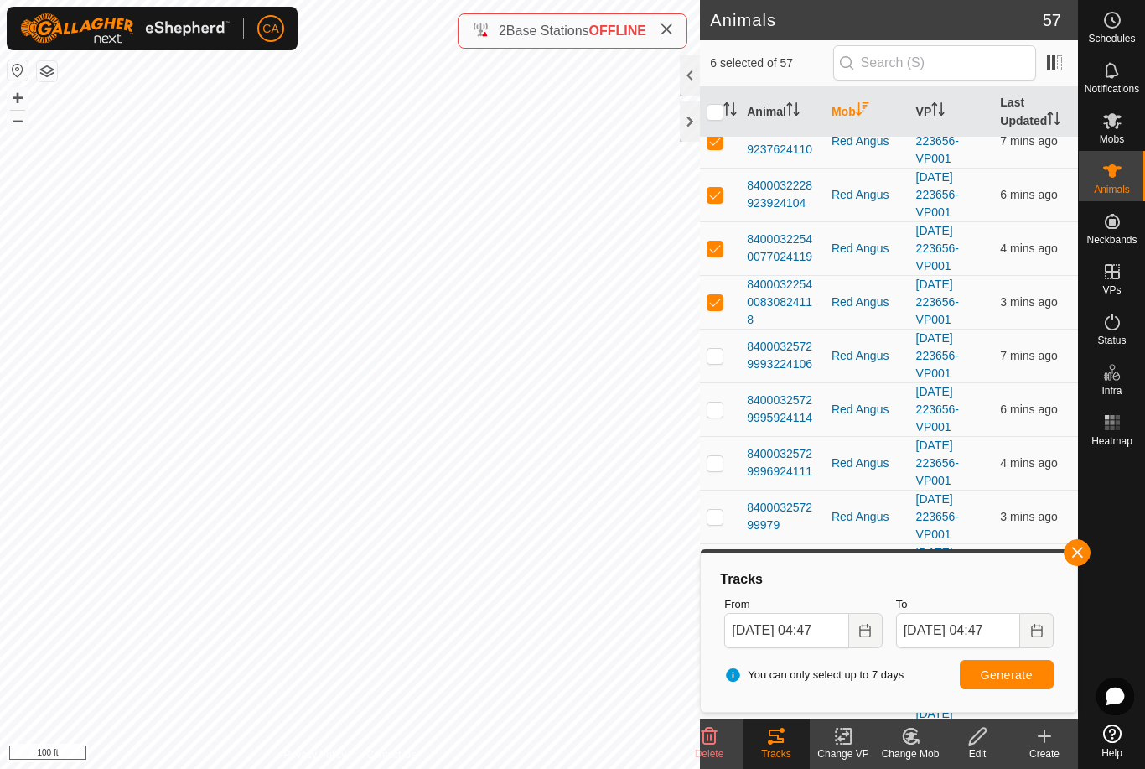
click at [717, 363] on td at bounding box center [720, 356] width 40 height 54
click at [724, 413] on p-checkbox at bounding box center [715, 408] width 17 height 13
click at [728, 459] on td at bounding box center [720, 463] width 40 height 54
click at [713, 521] on p-checkbox at bounding box center [715, 516] width 17 height 13
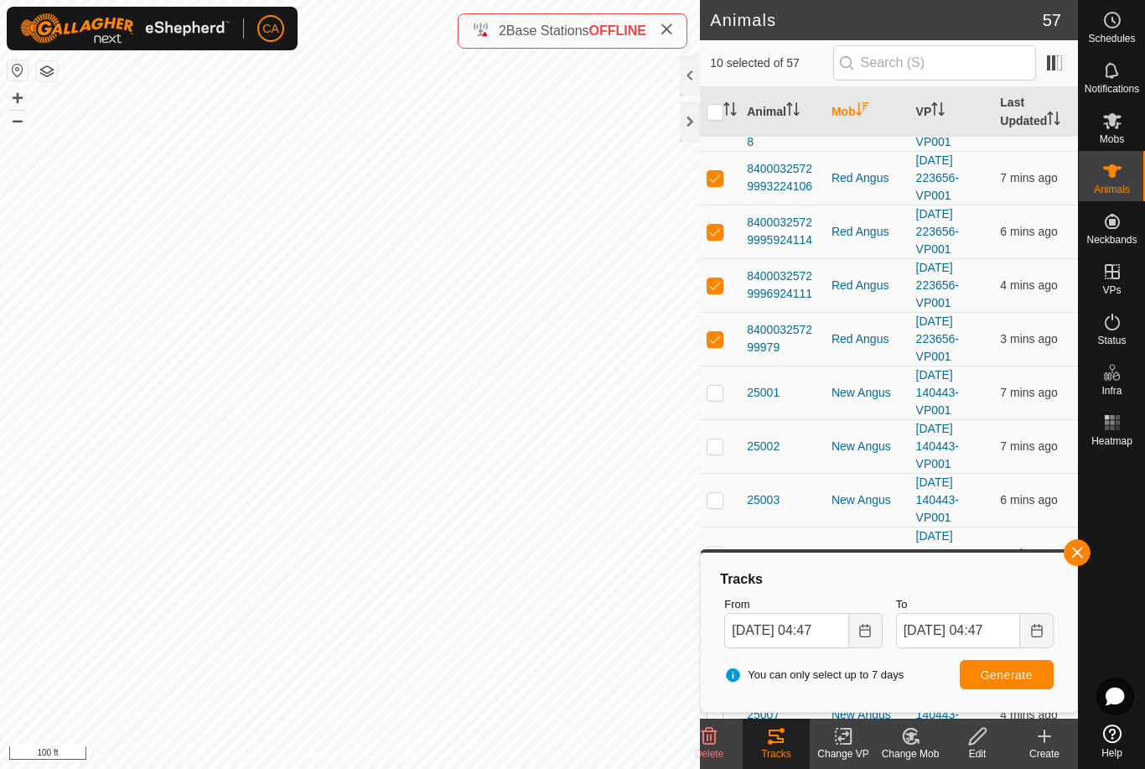
scroll to position [1274, 0]
click at [1014, 682] on button "Generate" at bounding box center [1007, 674] width 94 height 29
click at [715, 118] on input "checkbox" at bounding box center [715, 112] width 17 height 17
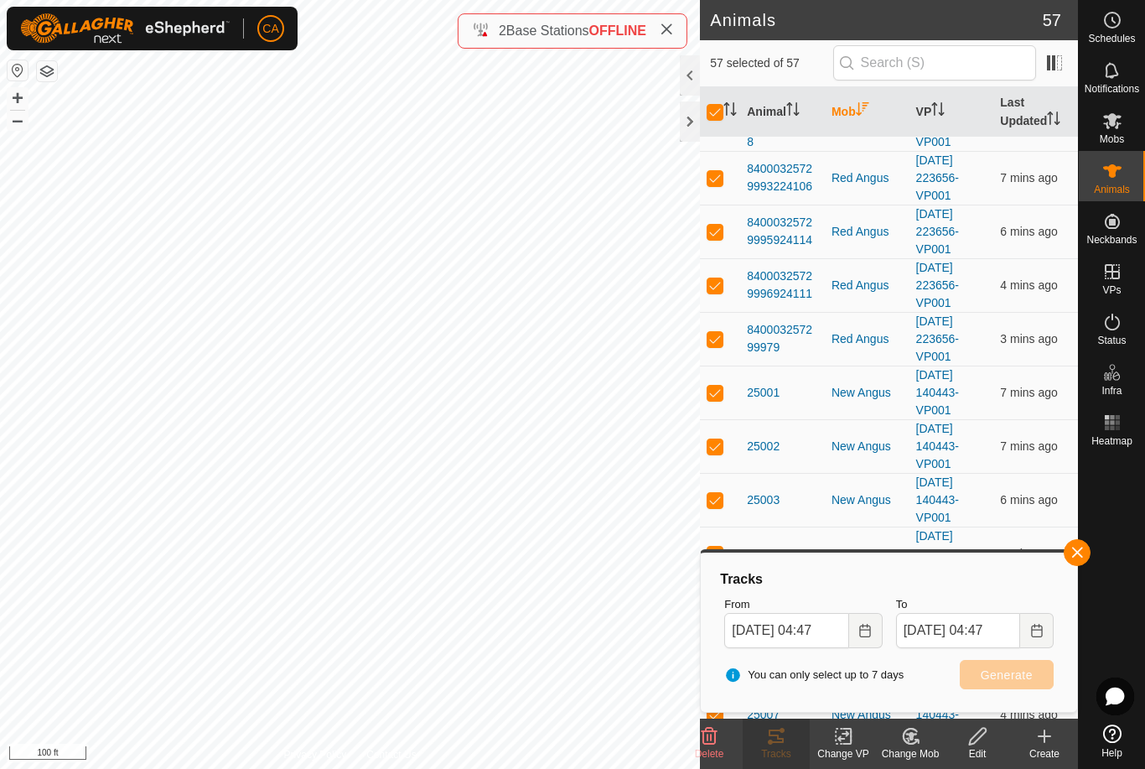
click at [721, 108] on input "checkbox" at bounding box center [715, 112] width 17 height 17
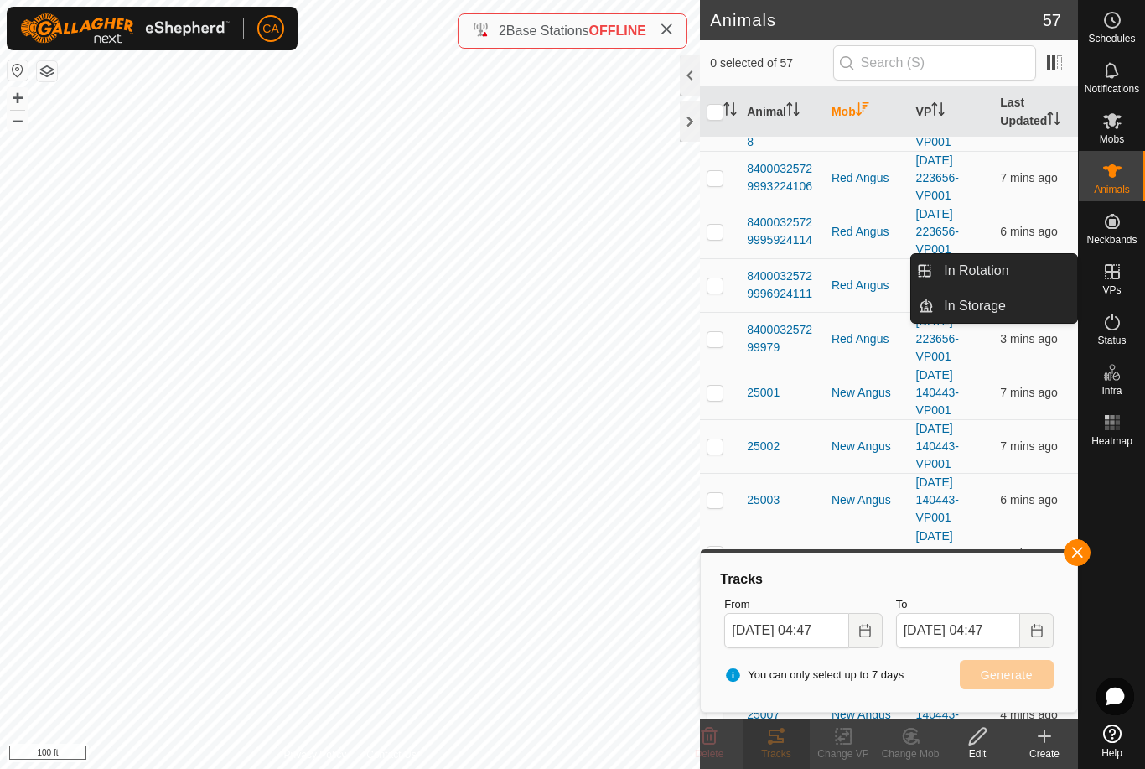
click at [1026, 273] on link "In Rotation" at bounding box center [1005, 271] width 143 height 34
